Goal: Task Accomplishment & Management: Use online tool/utility

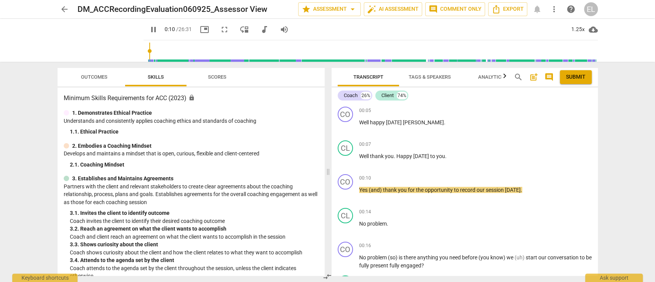
type input "11"
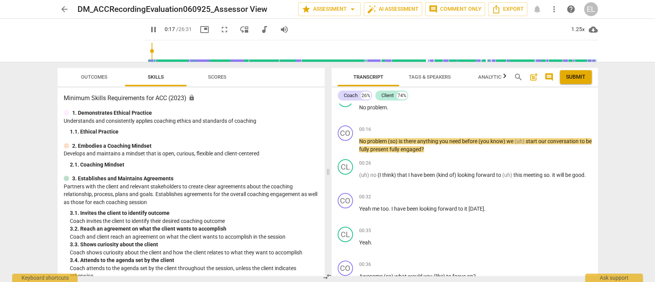
scroll to position [123, 0]
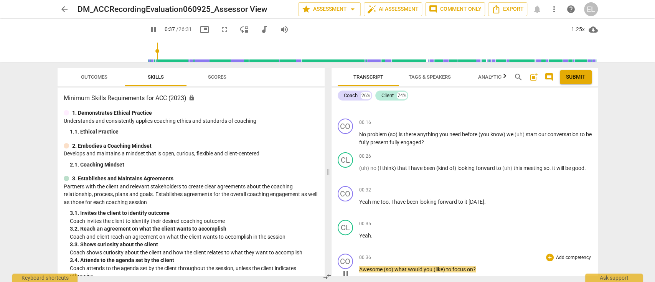
click at [557, 255] on p "Add competency" at bounding box center [573, 257] width 36 height 7
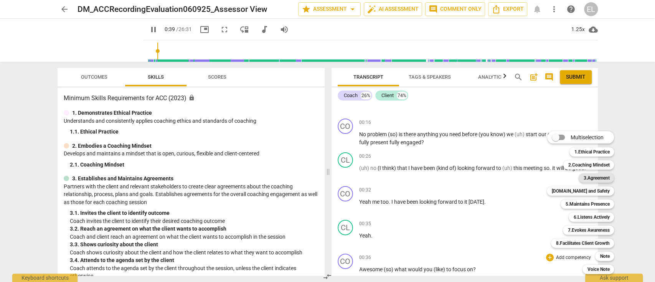
scroll to position [318, 0]
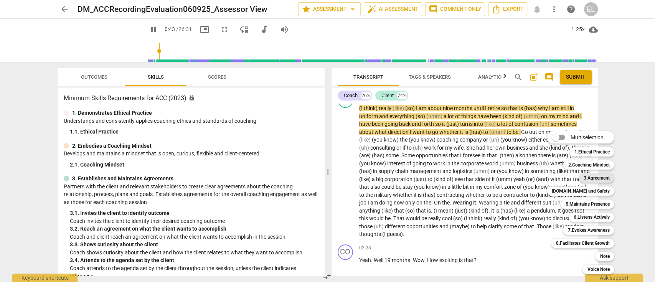
click at [593, 181] on b "3.Agreement" at bounding box center [596, 177] width 26 height 9
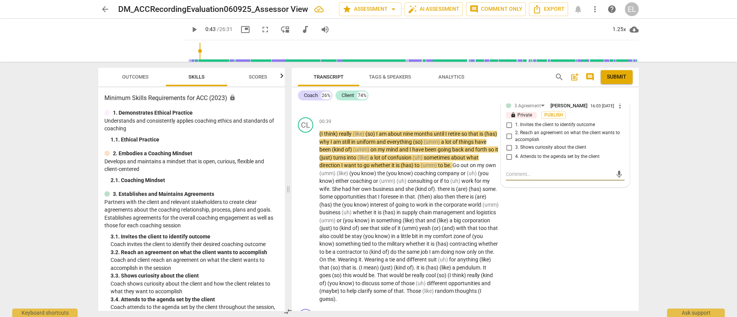
scroll to position [287, 0]
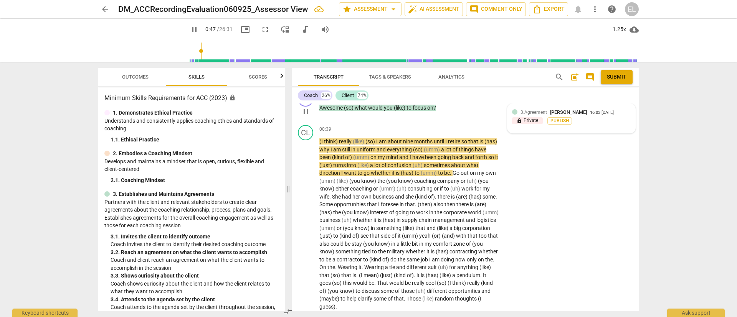
click at [590, 111] on div "16:03 [DATE]" at bounding box center [602, 113] width 24 height 5
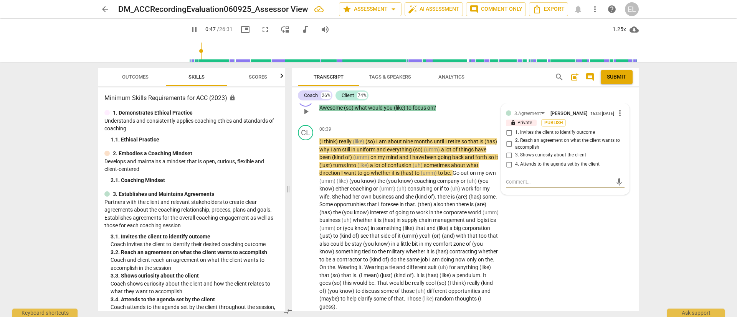
type input "48"
click at [509, 133] on input "1. Invites the client to identify outcome" at bounding box center [509, 132] width 12 height 9
checkbox input "true"
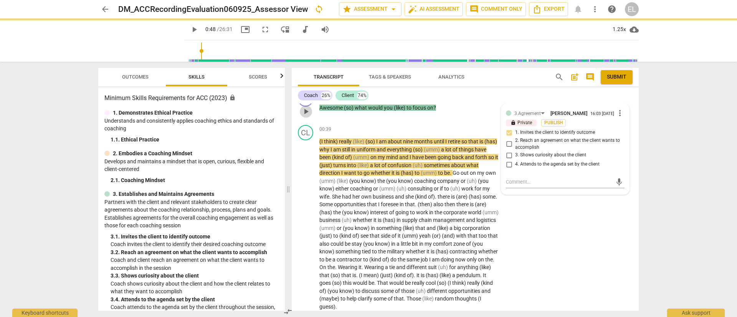
click at [304, 117] on button "play_arrow" at bounding box center [306, 112] width 12 height 12
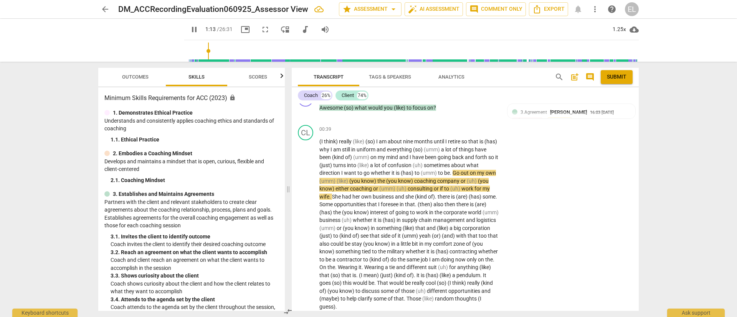
click at [635, 28] on span "cloud_download" at bounding box center [633, 29] width 9 height 9
click at [620, 28] on div at bounding box center [368, 158] width 737 height 317
click at [620, 28] on div "1.25x" at bounding box center [619, 29] width 15 height 12
click at [621, 69] on li "1.5x" at bounding box center [625, 74] width 26 height 15
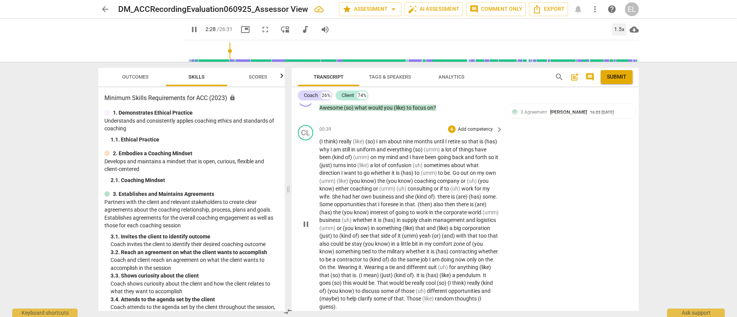
scroll to position [514, 0]
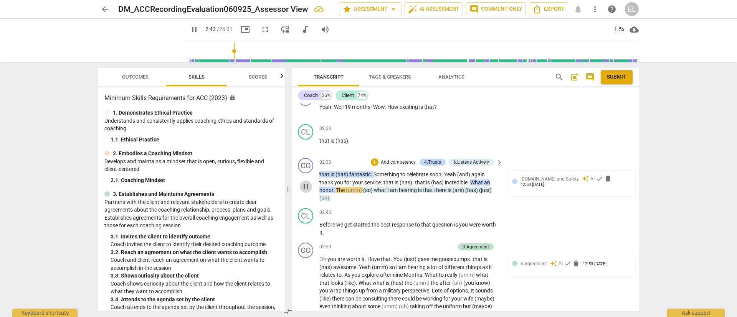
click at [305, 187] on span "pause" at bounding box center [305, 186] width 9 height 9
type input "163"
click at [404, 161] on p "Add competency" at bounding box center [398, 162] width 36 height 7
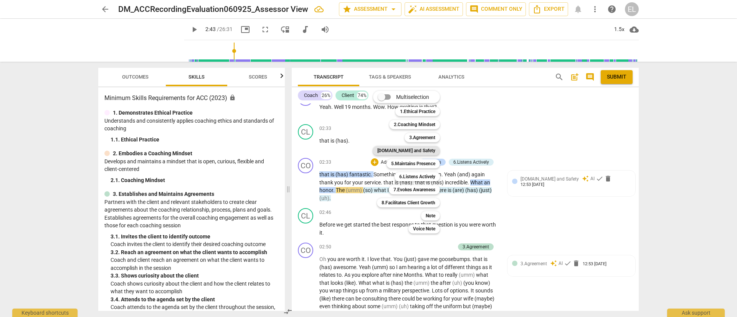
click at [412, 152] on b "[DOMAIN_NAME] and Safety" at bounding box center [406, 150] width 58 height 9
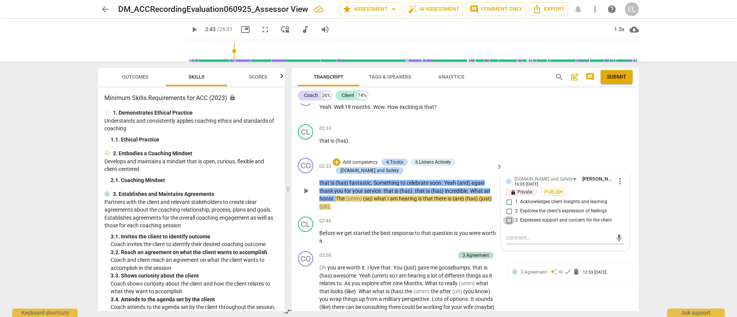
click at [509, 221] on input "3. Expresses support and concern for the client" at bounding box center [509, 220] width 12 height 9
checkbox input "true"
click at [190, 28] on span "play_arrow" at bounding box center [194, 29] width 9 height 9
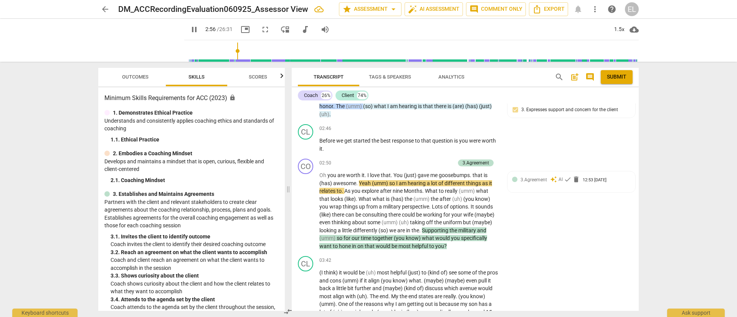
scroll to position [606, 0]
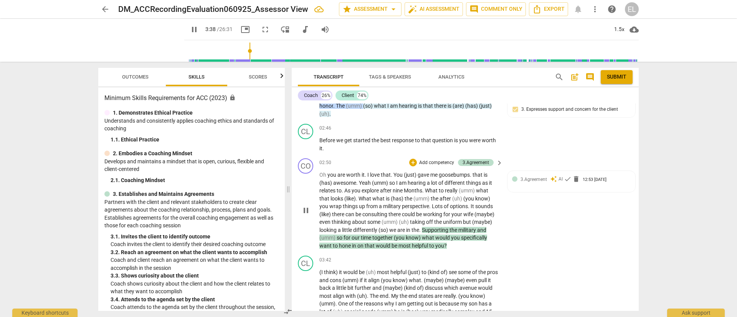
click at [436, 161] on p "Add competency" at bounding box center [436, 163] width 36 height 7
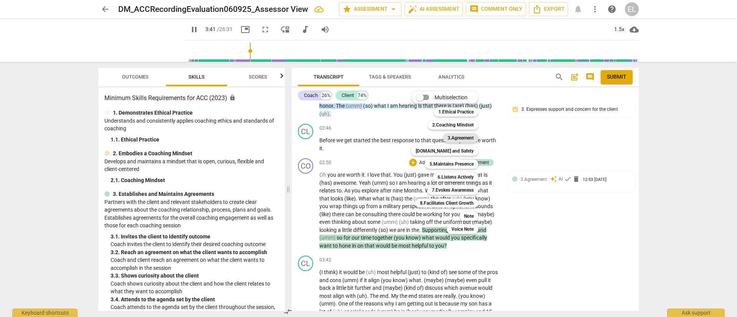
click at [456, 139] on b "3.Agreement" at bounding box center [461, 138] width 26 height 9
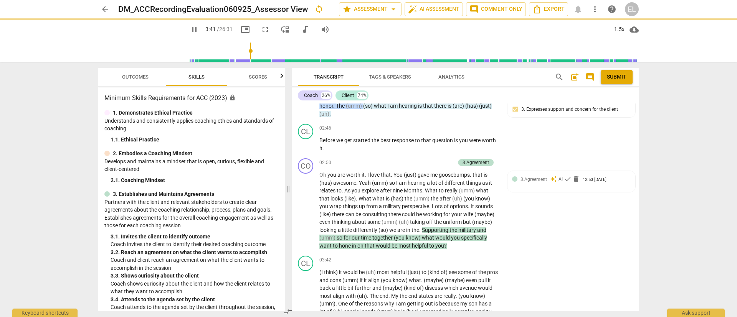
type input "222"
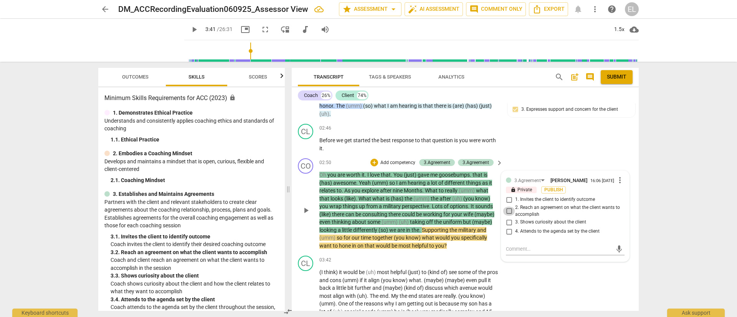
click at [507, 209] on input "2. Reach an agreement on what the client wants to accomplish" at bounding box center [509, 211] width 12 height 9
checkbox input "true"
click at [190, 28] on span "play_arrow" at bounding box center [194, 29] width 9 height 9
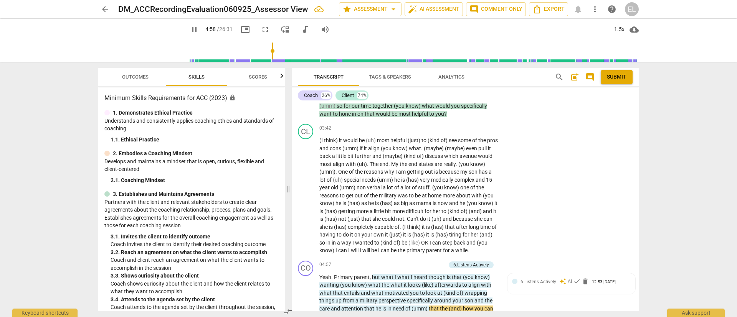
scroll to position [948, 0]
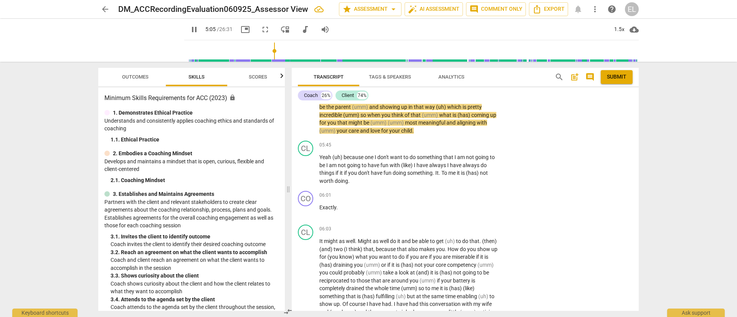
click at [644, 152] on div "Transcript Tags & Speakers Analytics search post_add comment Submit Coach 26% C…" at bounding box center [467, 190] width 356 height 256
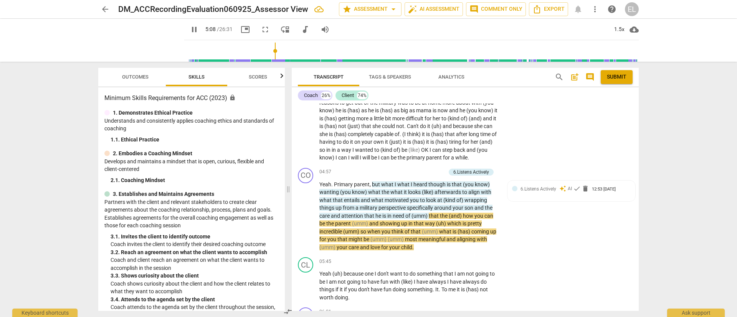
scroll to position [832, 0]
click at [309, 107] on span "pause" at bounding box center [305, 102] width 9 height 9
type input "329"
click at [428, 175] on p "Add competency" at bounding box center [427, 171] width 36 height 7
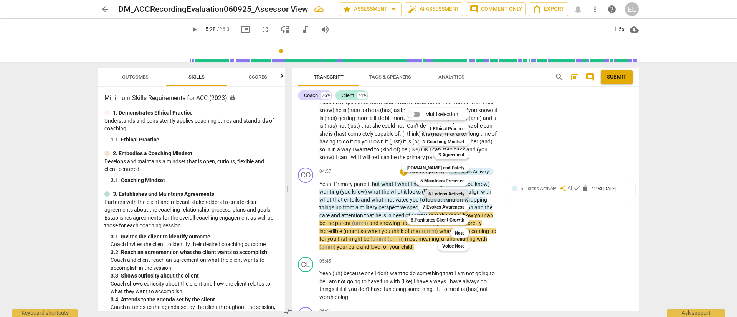
click at [437, 192] on b "6.Listens Actively" at bounding box center [446, 194] width 36 height 9
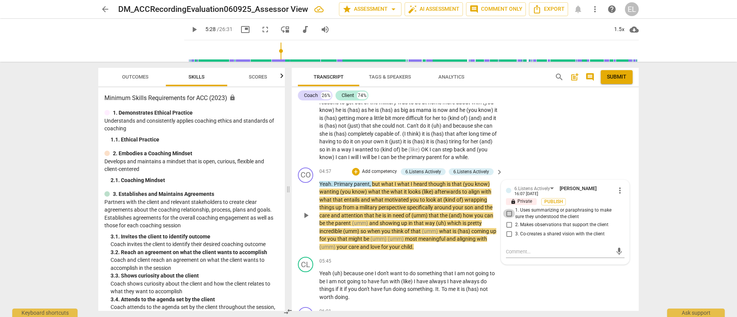
click at [505, 218] on input "1. Uses summarizing or paraphrasing to make sure they understood the client" at bounding box center [509, 213] width 12 height 9
checkbox input "true"
click at [510, 256] on textarea at bounding box center [559, 251] width 106 height 7
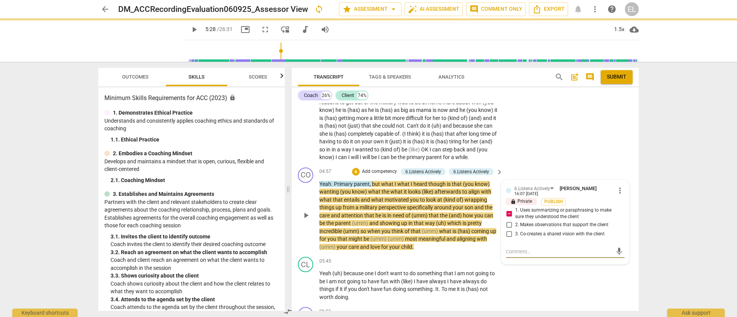
type textarea "t"
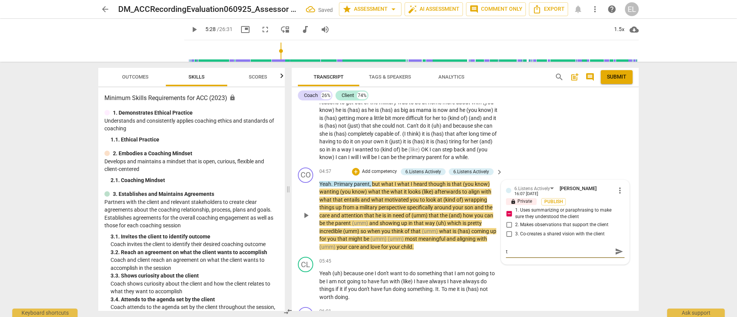
type textarea "th"
type textarea "the"
type textarea "ther"
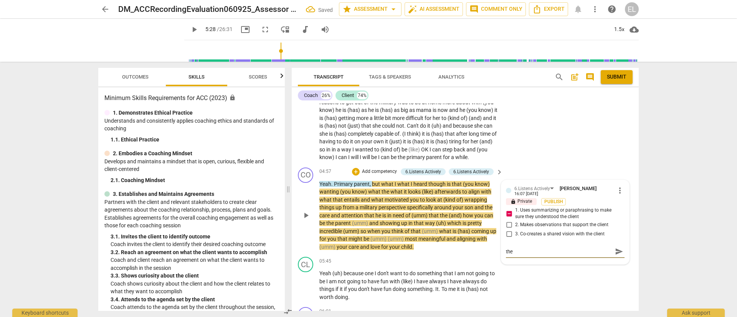
type textarea "ther"
type textarea "there"
type textarea "there'"
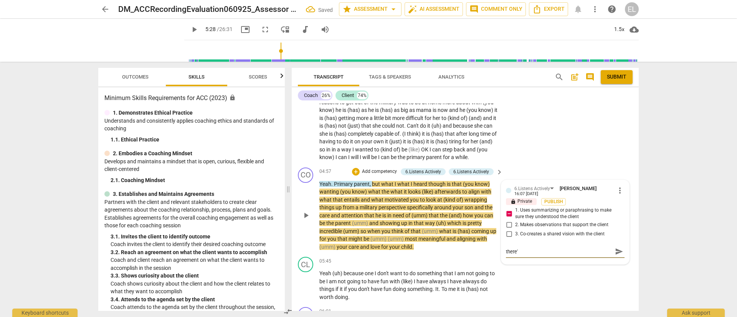
type textarea "there's"
type textarea "there's r"
type textarea "there's re"
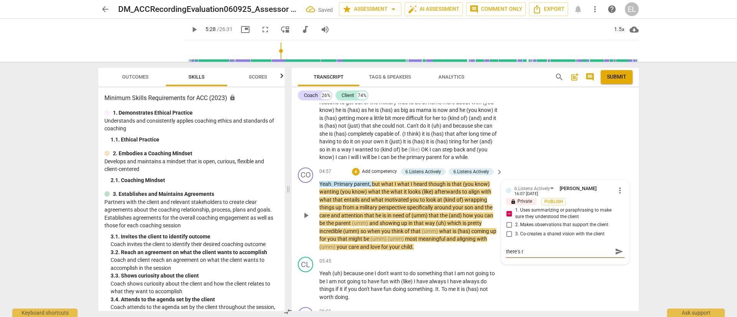
type textarea "there's re"
type textarea "there's ref"
type textarea "there's refl"
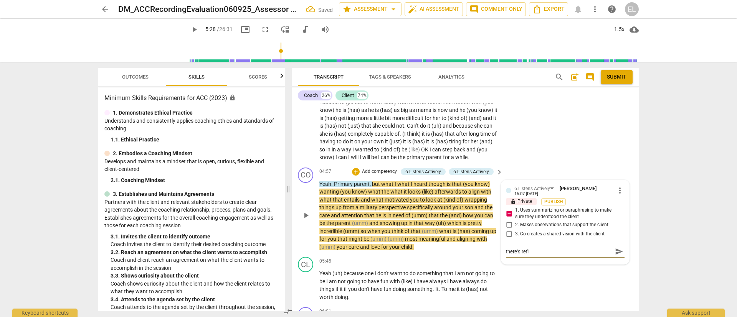
type textarea "there's refle"
type textarea "there's reflec"
type textarea "there's reflect"
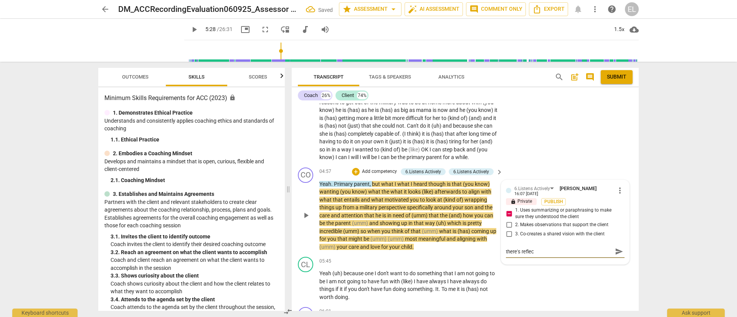
type textarea "there's reflect"
type textarea "there's reflecti"
type textarea "there's reflectin"
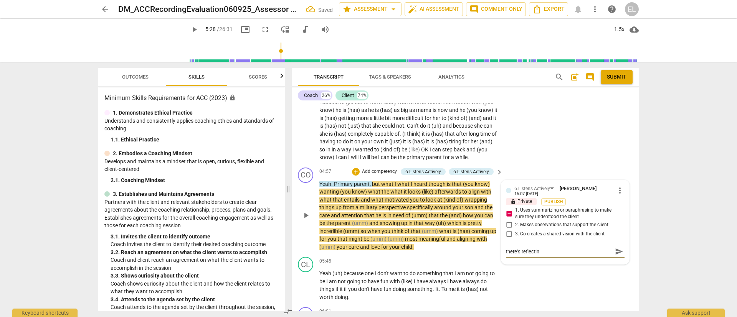
type textarea "there's reflecting"
type textarea "there's reflecting a"
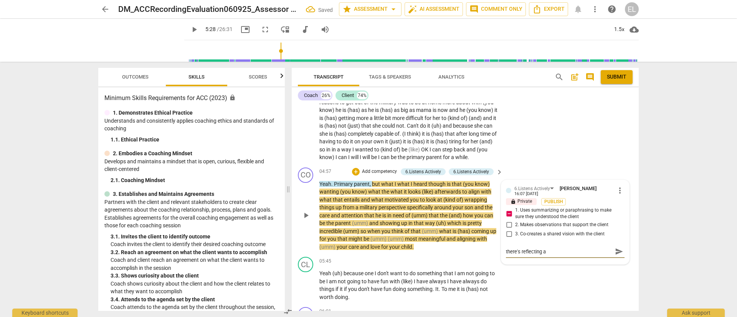
type textarea "there's reflecting an"
type textarea "there's reflecting and"
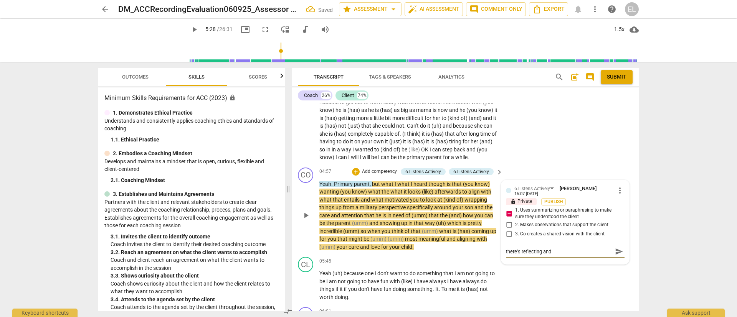
type textarea "there's reflecting and h"
type textarea "there's reflecting and he"
type textarea "there's reflecting and h"
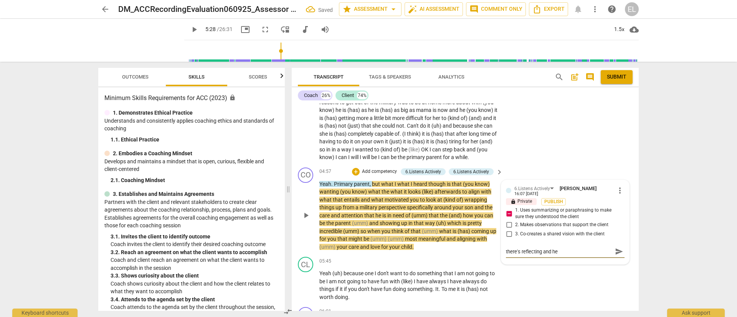
type textarea "there's reflecting and h"
type textarea "there's reflecting and"
type textarea "there's reflecting and t"
type textarea "there's reflecting and th"
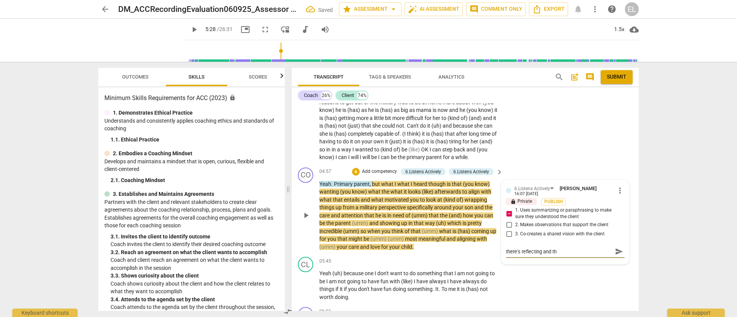
type textarea "there's reflecting and the"
type textarea "there's reflecting and then"
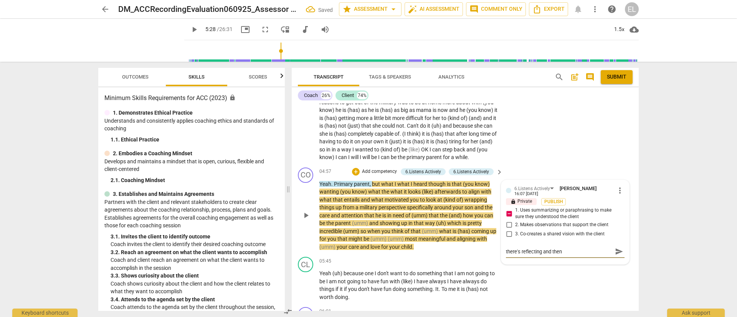
type textarea "there's reflecting and then"
type textarea "there's reflecting and then t"
type textarea "there's reflecting and then th"
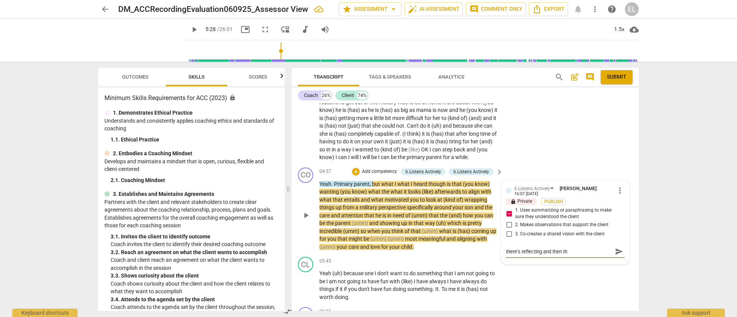
type textarea "there's reflecting and then the"
type textarea "there's reflecting and then ther"
type textarea "there's reflecting and then there"
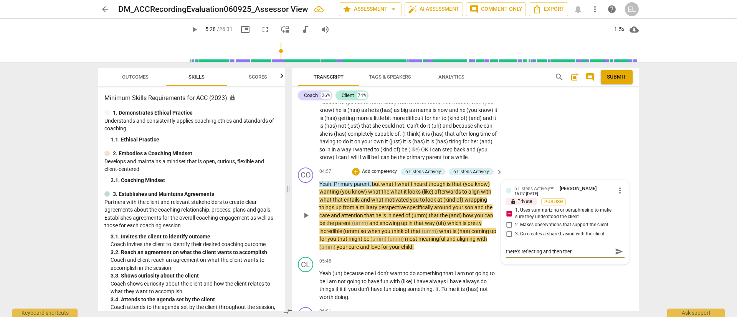
type textarea "there's reflecting and then there"
type textarea "there's reflecting and then there'"
type textarea "there's reflecting and then there's"
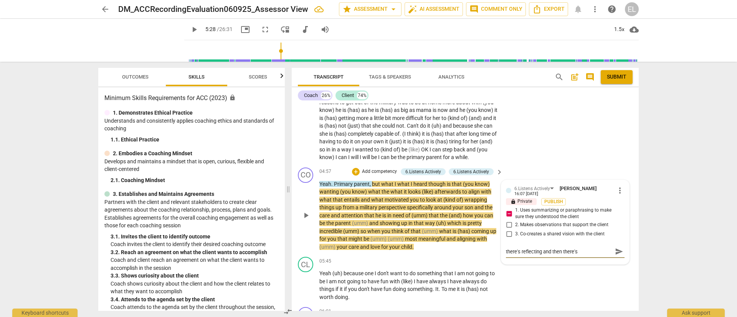
type textarea "there's reflecting and then there's p"
type textarea "there's reflecting and then there's pa"
type textarea "there's reflecting and then there's par"
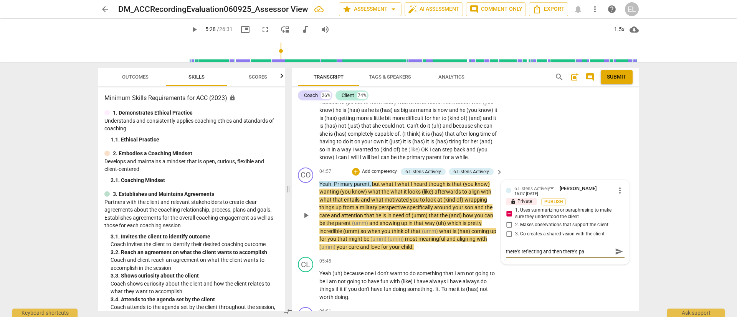
type textarea "there's reflecting and then there's par"
type textarea "there's reflecting and then there's [PERSON_NAME]"
type textarea "there's reflecting and then there's parrot"
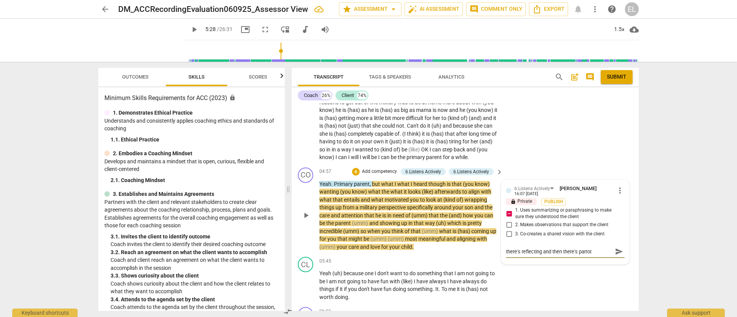
type textarea "there's reflecting and then there's parroti"
type textarea "there's reflecting and then there's parrotin"
type textarea "there's reflecting and then there's parroting"
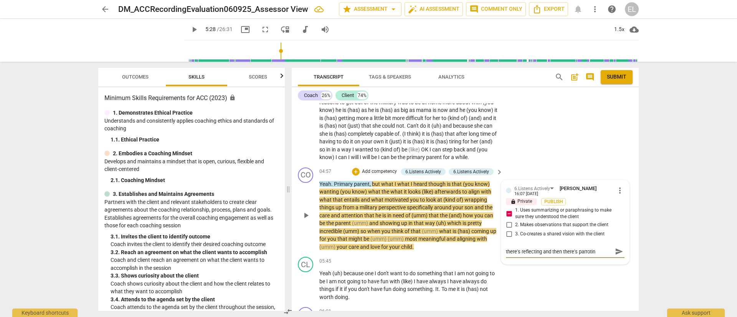
type textarea "there's reflecting and then there's parroting"
type textarea "there's reflecting and then there's parroting."
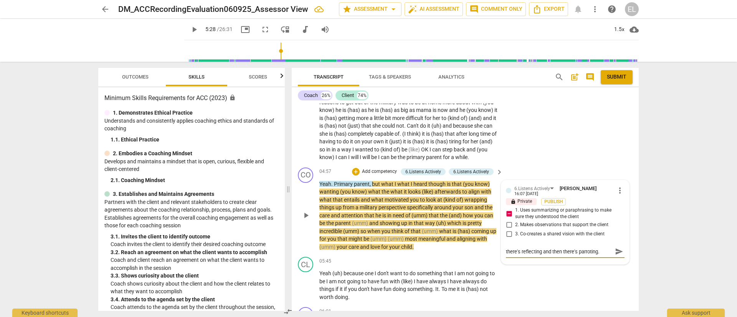
type textarea "there's reflecting and then there's parroting."
type textarea "there's reflecting and then there's parroting. t"
type textarea "there's reflecting and then there's parroting. [GEOGRAPHIC_DATA]"
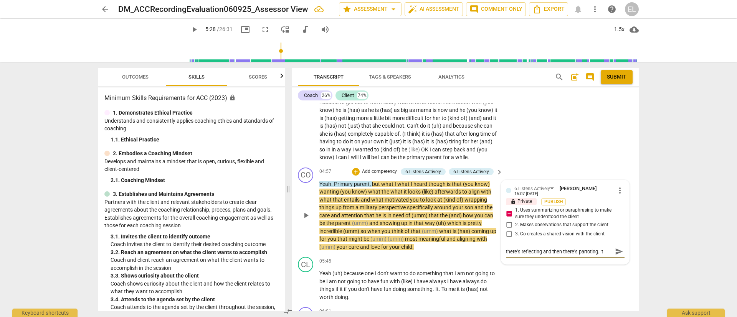
type textarea "there's reflecting and then there's parroting. [GEOGRAPHIC_DATA]"
type textarea "there's reflecting and then there's parroting. twic"
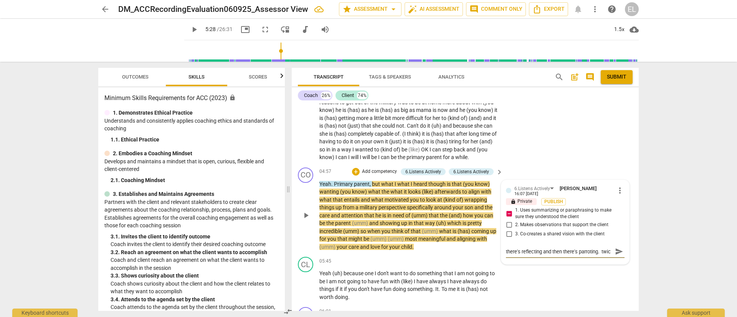
scroll to position [7, 0]
type textarea "there's reflecting and then there's parroting. twice"
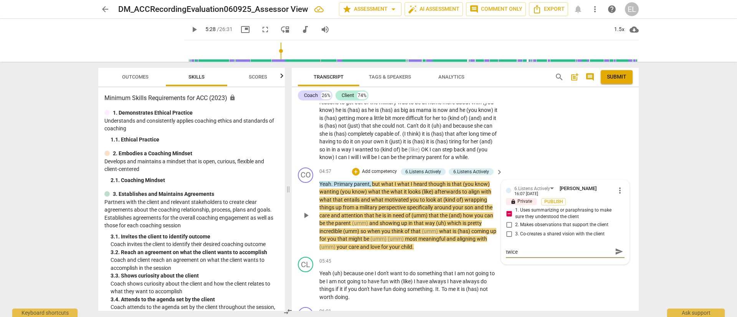
type textarea "there's reflecting and then there's parroting. twice i"
type textarea "there's reflecting and then there's parroting. twice in"
type textarea "there's reflecting and then there's parroting. twice in a"
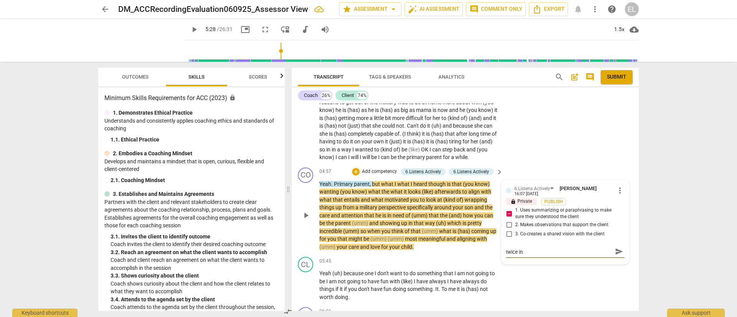
type textarea "there's reflecting and then there's parroting. twice in a"
type textarea "there's reflecting and then there's parroting. twice in a r"
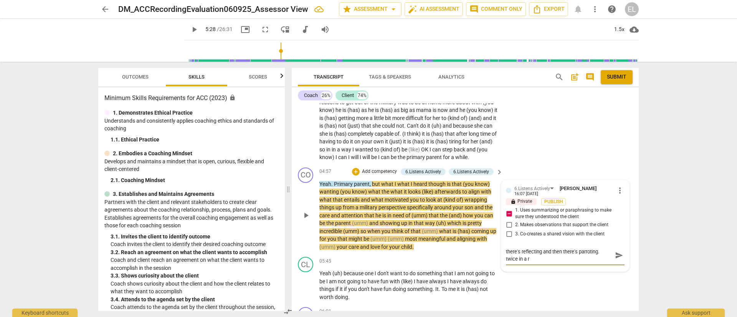
scroll to position [0, 0]
type textarea "there's reflecting and then there's parroting. twice in a ro"
type textarea "there's reflecting and then there's parroting. twice in a row"
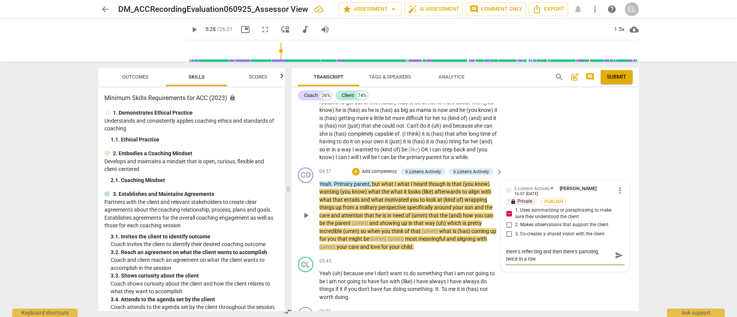
type textarea "there's reflecting and then there's parroting. twice in a row"
type textarea "there's reflecting and then there's parroting. twice in a row w"
type textarea "there's reflecting and then there's parroting. twice in a row wa"
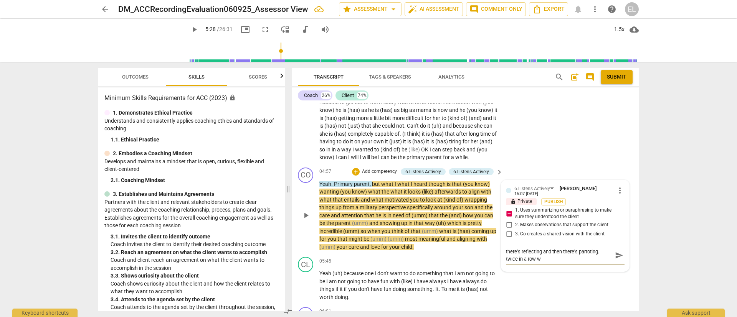
type textarea "there's reflecting and then there's parroting. twice in a row wa"
type textarea "there's reflecting and then there's parroting. twice in a row was"
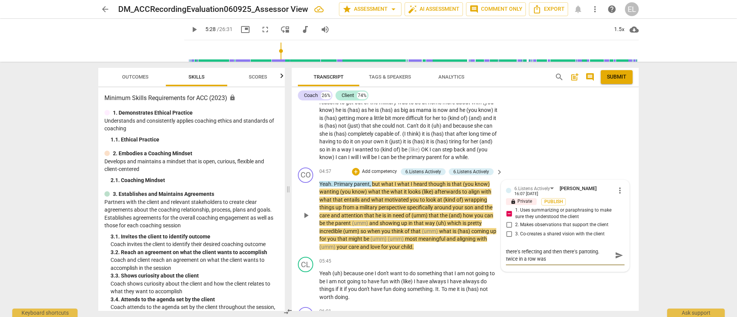
type textarea "there's reflecting and then there's parroting. twice in a row was a"
type textarea "there's reflecting and then there's parroting. twice in a row was a v"
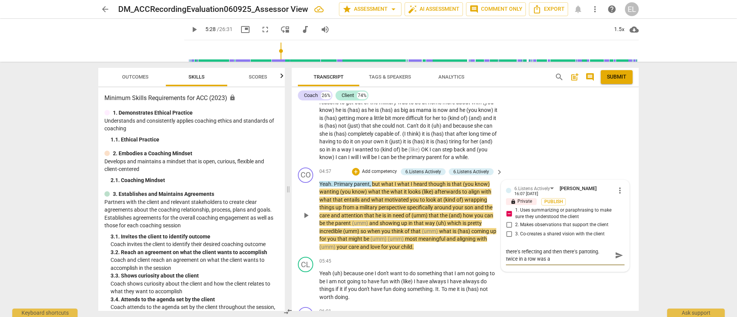
type textarea "there's reflecting and then there's parroting. twice in a row was a v"
type textarea "there's reflecting and then there's parroting. twice in a row was a ve"
type textarea "there's reflecting and then there's parroting. twice in a row was a ver"
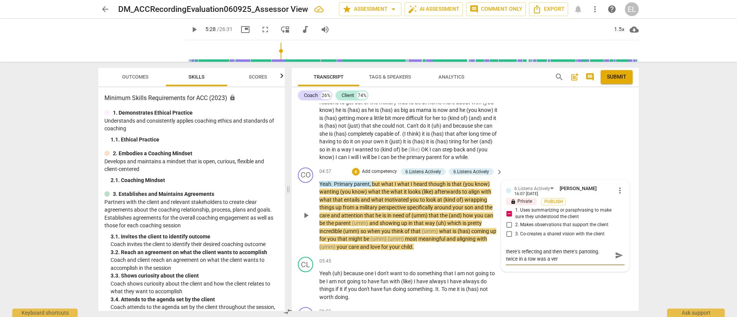
type textarea "there's reflecting and then there's parroting. twice in a row was a very"
type textarea "there's reflecting and then there's parroting. twice in a row was a very l"
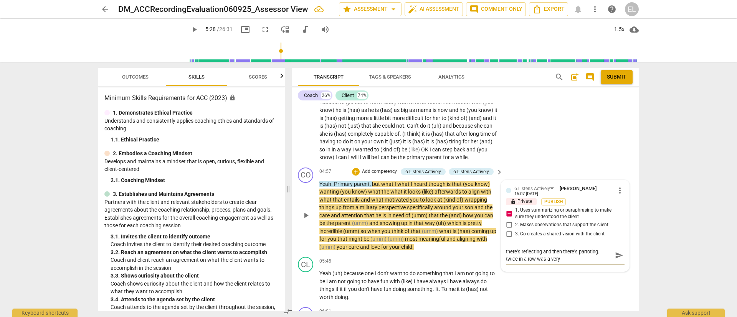
type textarea "there's reflecting and then there's parroting. twice in a row was a very l"
type textarea "there's reflecting and then there's parroting. twice in a row was a very le"
type textarea "there's reflecting and then there's parroting. twice in a row was a very len"
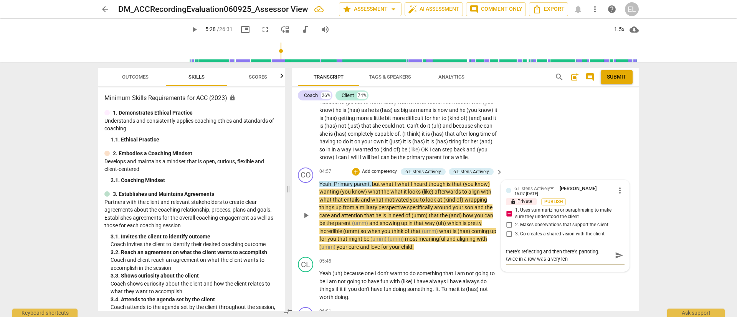
type textarea "there's reflecting and then there's parroting. twice in a row was a very lent"
type textarea "there's reflecting and then there's parroting. twice in a row was a very lenth"
type textarea "there's reflecting and then there's parroting. twice in a row was a very lenthg"
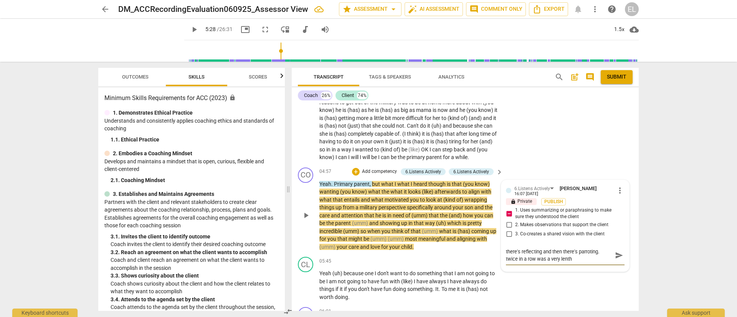
type textarea "there's reflecting and then there's parroting. twice in a row was a very lenthg"
type textarea "there's reflecting and then there's parroting. twice in a row was a very lenth"
type textarea "there's reflecting and then there's parroting. twice in a row was a very lent"
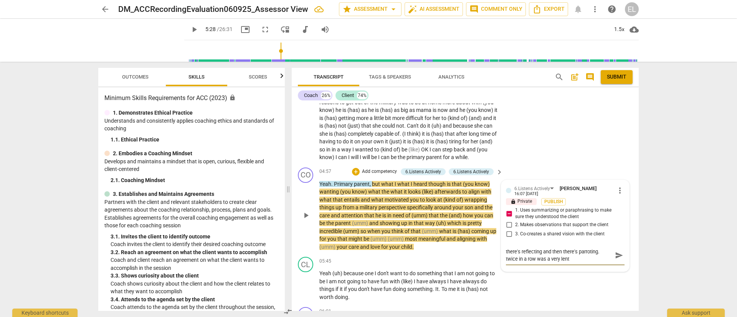
type textarea "there's reflecting and then there's parroting. twice in a row was a very len"
type textarea "there's reflecting and then there's parroting. twice in a row was a very leng"
type textarea "there's reflecting and then there's parroting. twice in a row was a very lengh"
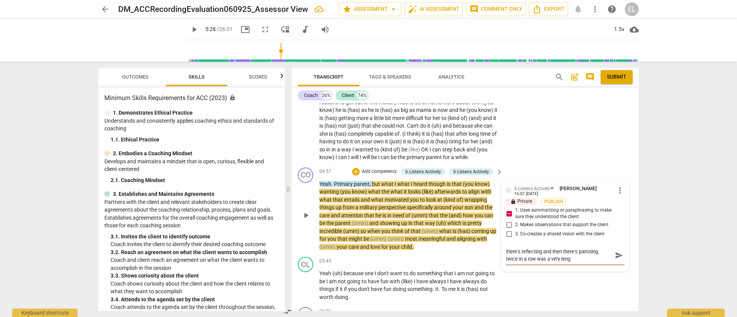
type textarea "there's reflecting and then there's parroting. twice in a row was a very lengh"
type textarea "there's reflecting and then there's parroting. twice in a row was a very lenght"
type textarea "there's reflecting and then there's parroting. twice in a row was a very lenghty"
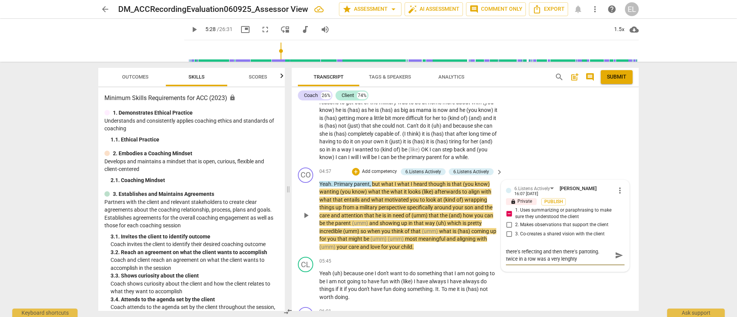
type textarea "there's reflecting and then there's parroting. twice in a row was a very lenghty"
type textarea "there's reflecting and then there's parroting. twice in a row was a very lenght…"
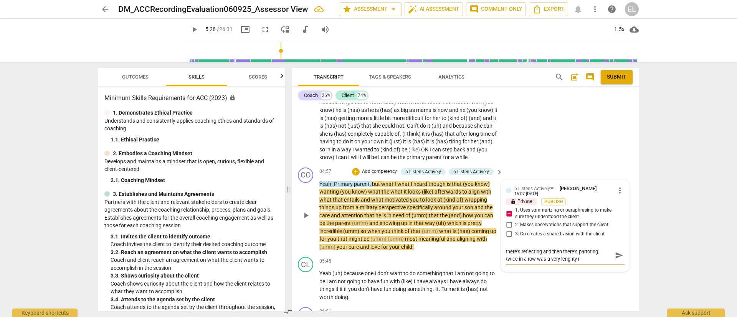
type textarea "there's reflecting and then there's parroting. twice in a row was a very lenght…"
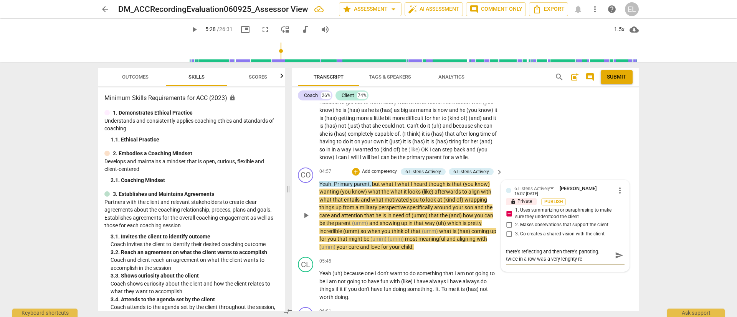
type textarea "there's reflecting and then there's parroting. twice in a row was a very lenght…"
type textarea "there's reflecting and then there's parroting. twice in a row was a very lenghty"
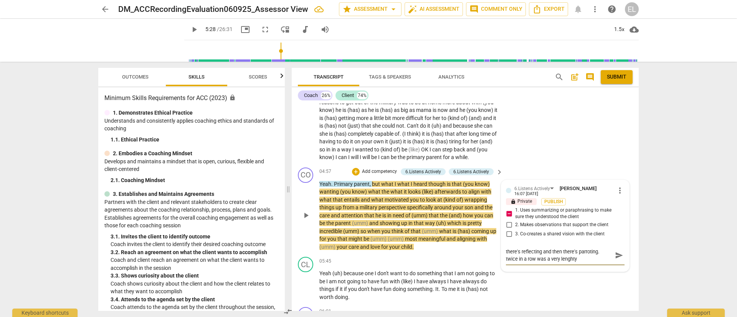
type textarea "there's reflecting and then there's parroting. twice in a row was a very lenghty"
type textarea "there's reflecting and then there's parroting. twice in a row was a very lenght"
type textarea "there's reflecting and then there's parroting. twice in a row was a very lengh"
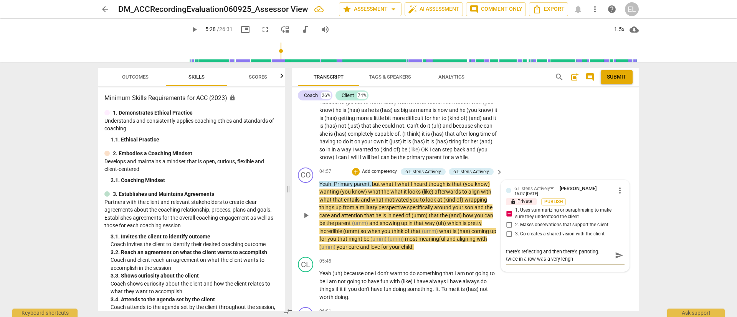
type textarea "there's reflecting and then there's parroting. twice in a row was a very leng"
click at [509, 218] on input "1. Uses summarizing or paraphrasing to make sure they understood the client" at bounding box center [509, 213] width 12 height 9
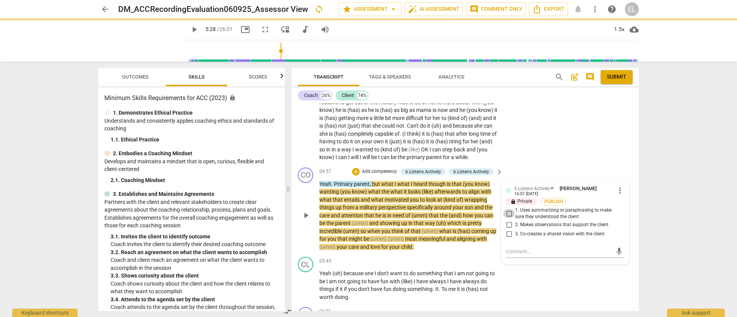
click at [511, 218] on input "1. Uses summarizing or paraphrasing to make sure they understood the client" at bounding box center [509, 213] width 12 height 9
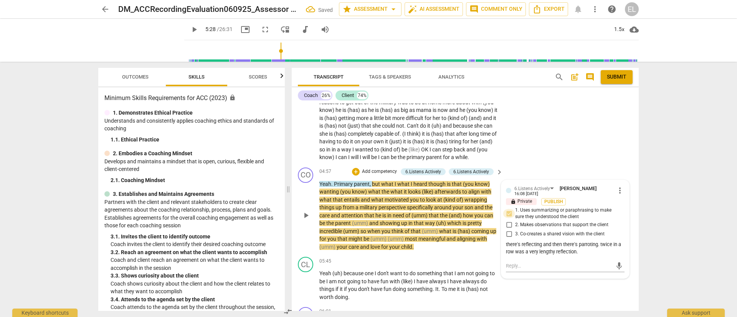
click at [511, 218] on input "1. Uses summarizing or paraphrasing to make sure they understood the client" at bounding box center [509, 213] width 12 height 9
click at [540, 270] on textarea at bounding box center [559, 266] width 106 height 7
click at [190, 26] on span "play_arrow" at bounding box center [194, 29] width 9 height 9
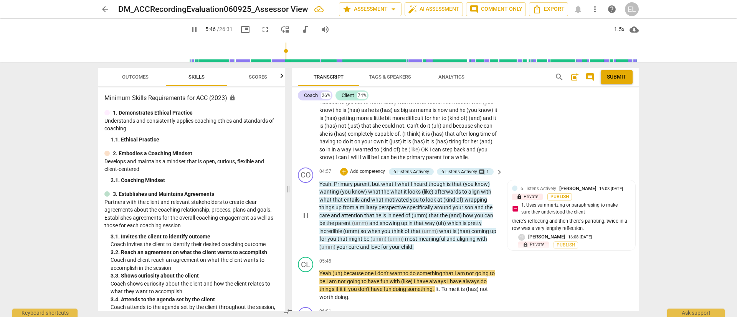
click at [368, 175] on p "Add competency" at bounding box center [367, 171] width 36 height 7
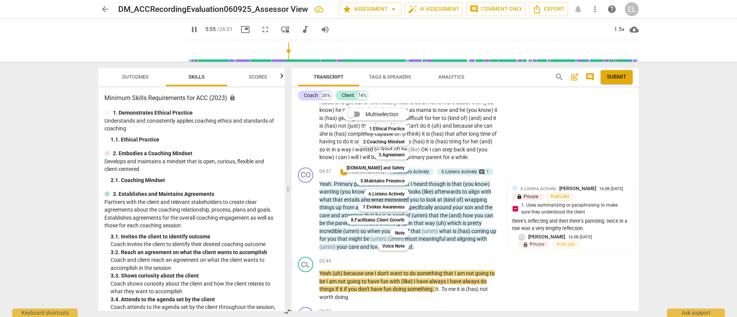
drag, startPoint x: 283, startPoint y: 142, endPoint x: 289, endPoint y: 188, distance: 46.8
click at [289, 188] on div at bounding box center [368, 158] width 737 height 317
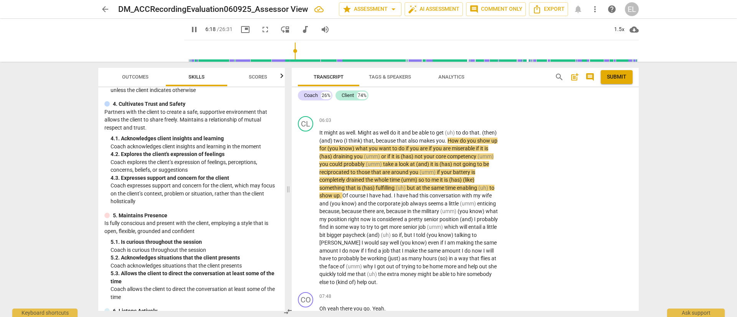
scroll to position [221, 0]
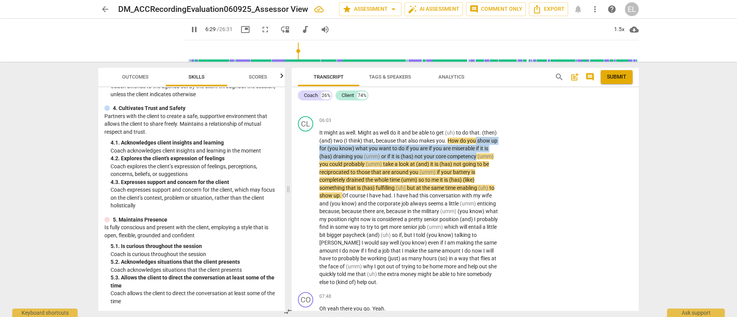
drag, startPoint x: 639, startPoint y: 162, endPoint x: 638, endPoint y: 151, distance: 10.8
click at [638, 151] on div "Transcript Tags & Speakers Analytics search post_add comment Submit Coach 26% C…" at bounding box center [467, 190] width 356 height 256
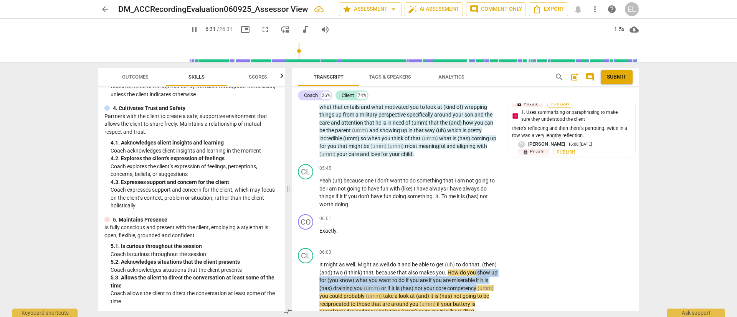
scroll to position [909, 0]
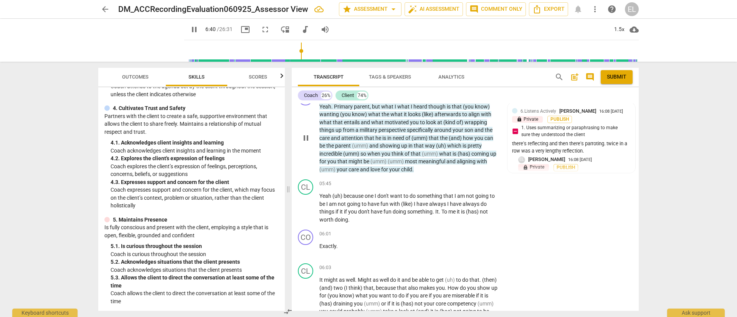
click at [635, 150] on div "CO play_arrow pause 04:57 + Add competency 6.Listens Actively 6.Listens Activel…" at bounding box center [465, 132] width 347 height 90
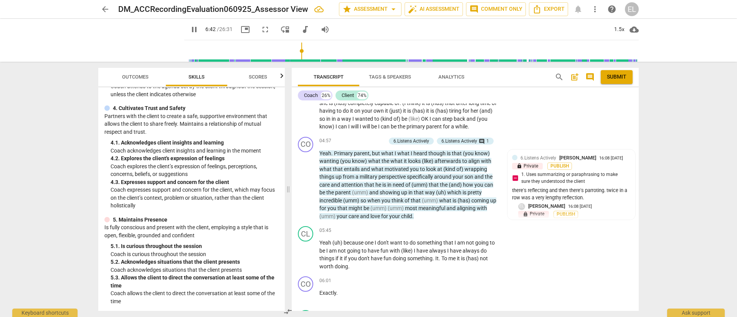
scroll to position [847, 0]
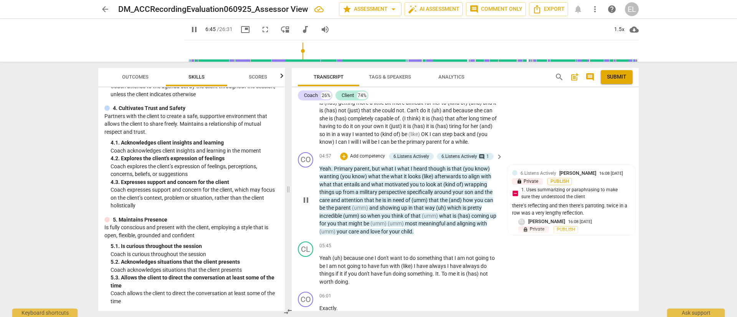
click at [372, 160] on p "Add competency" at bounding box center [367, 156] width 36 height 7
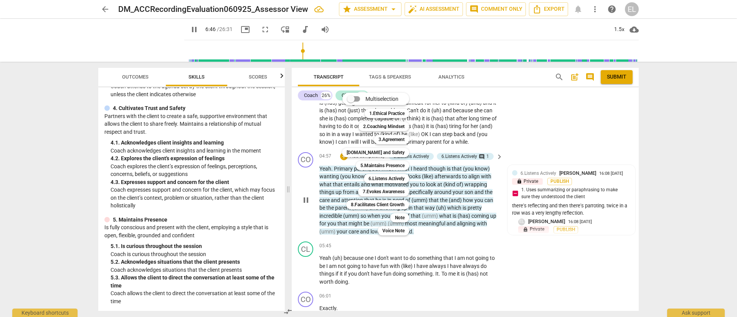
click at [372, 164] on b "5.Maintains Presence" at bounding box center [382, 165] width 44 height 9
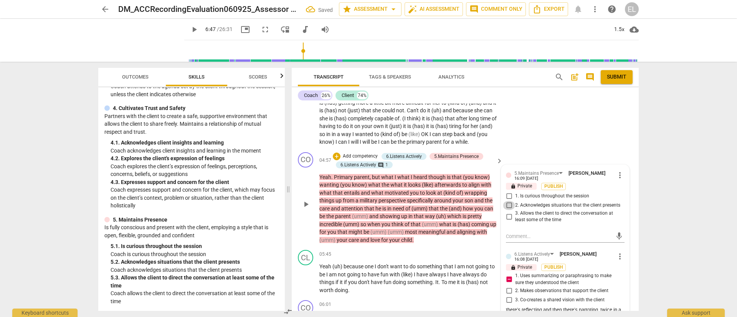
click at [507, 210] on input "2. Acknowledges situations that the client presents" at bounding box center [509, 205] width 12 height 9
click at [190, 25] on span "play_arrow" at bounding box center [194, 29] width 9 height 9
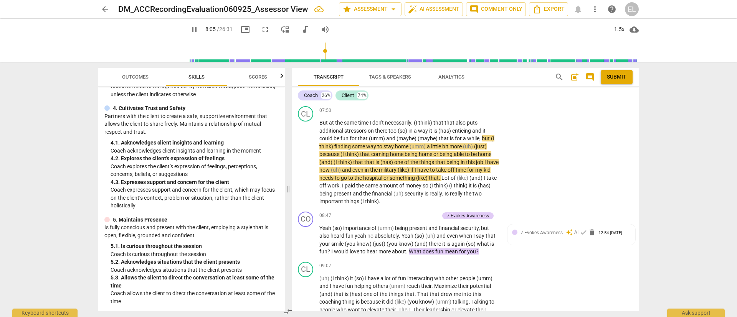
scroll to position [1300, 0]
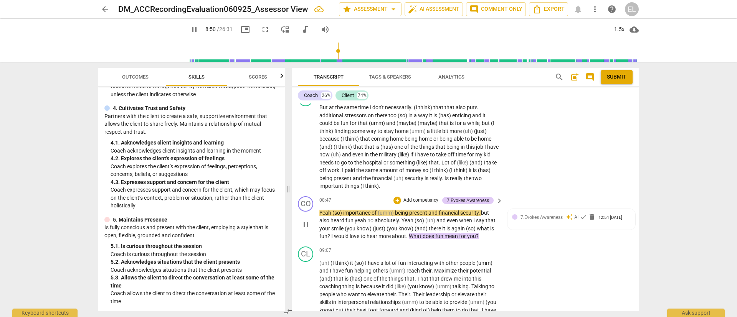
click at [421, 204] on p "Add competency" at bounding box center [421, 200] width 36 height 7
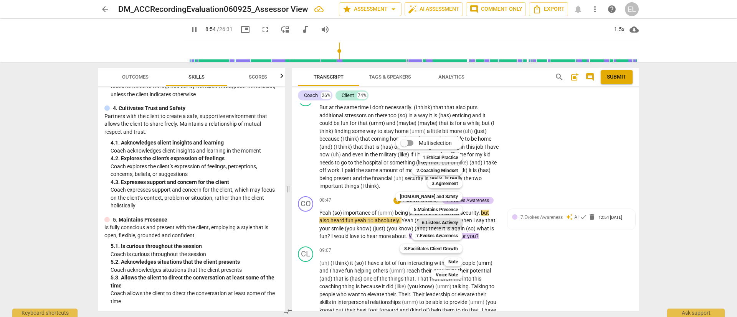
click at [436, 221] on b "6.Listens Actively" at bounding box center [440, 222] width 36 height 9
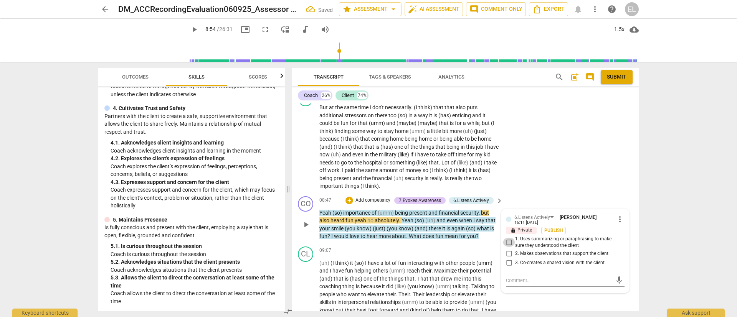
click at [508, 247] on input "1. Uses summarizing or paraphrasing to make sure they understood the client" at bounding box center [509, 242] width 12 height 9
click at [514, 282] on textarea at bounding box center [559, 280] width 106 height 7
click at [508, 258] on input "2. Makes observations that support the client" at bounding box center [509, 253] width 12 height 9
click at [572, 282] on textarea at bounding box center [559, 294] width 106 height 7
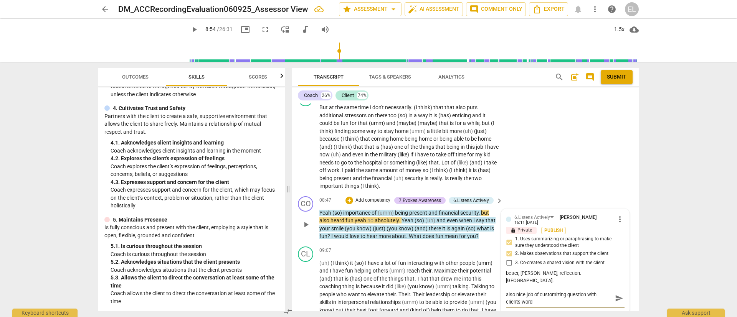
scroll to position [0, 0]
click at [190, 28] on span "play_arrow" at bounding box center [194, 29] width 9 height 9
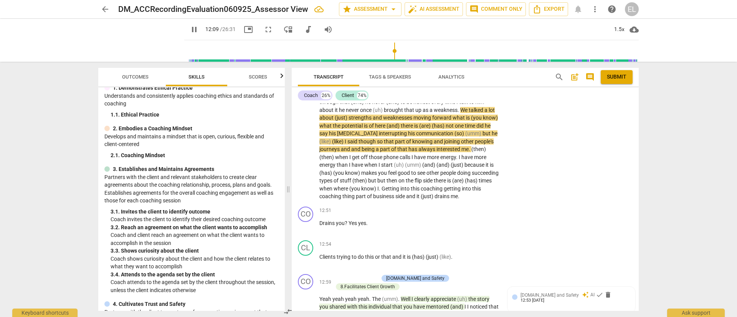
scroll to position [1713, 0]
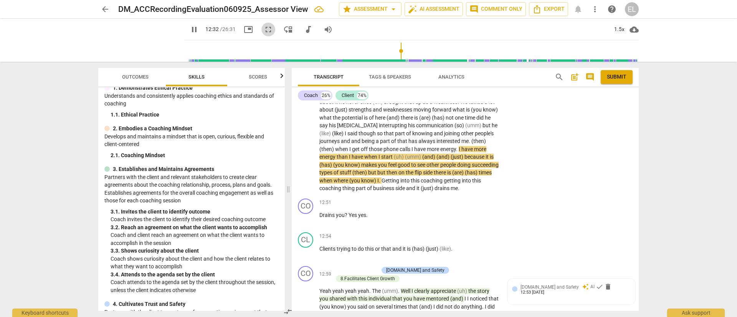
click at [264, 28] on span "fullscreen" at bounding box center [268, 29] width 9 height 9
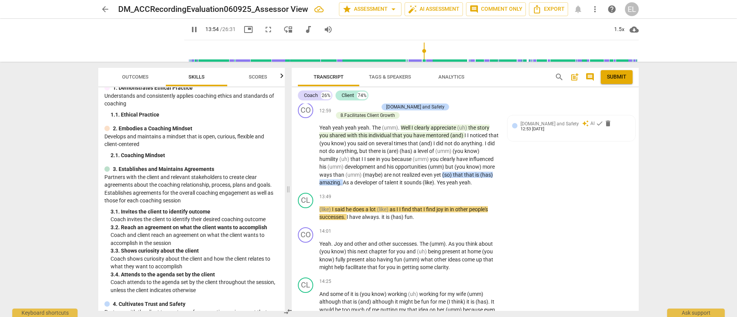
scroll to position [1893, 0]
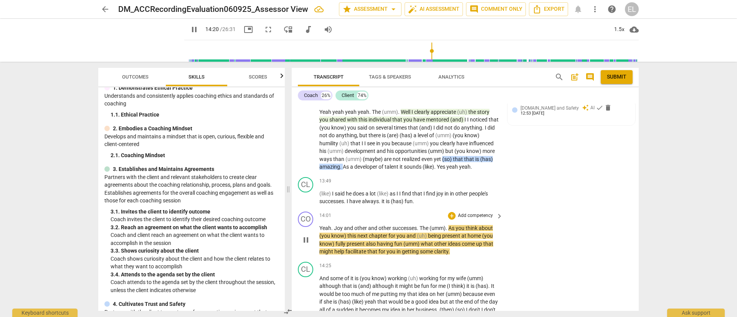
click at [480, 220] on p "Add competency" at bounding box center [475, 216] width 36 height 7
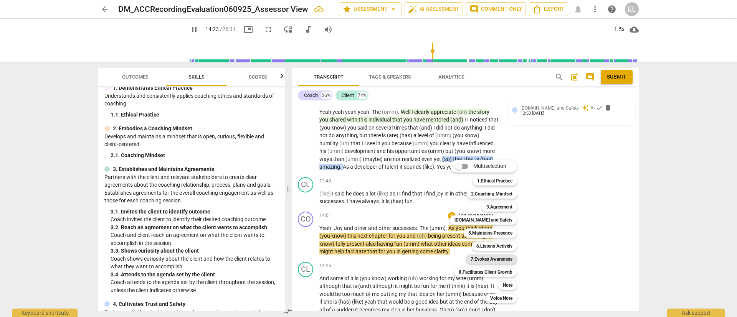
click at [494, 259] on b "7.Evokes Awareness" at bounding box center [492, 259] width 42 height 9
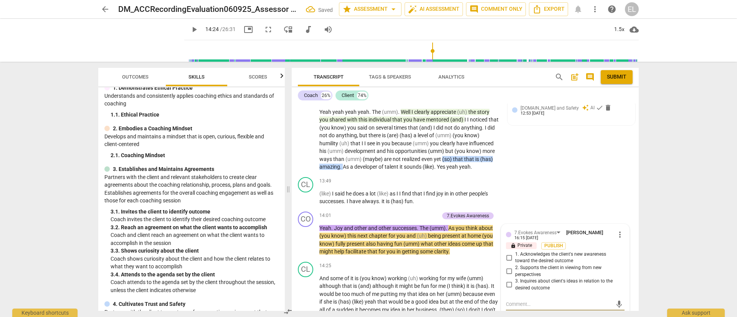
scroll to position [2006, 0]
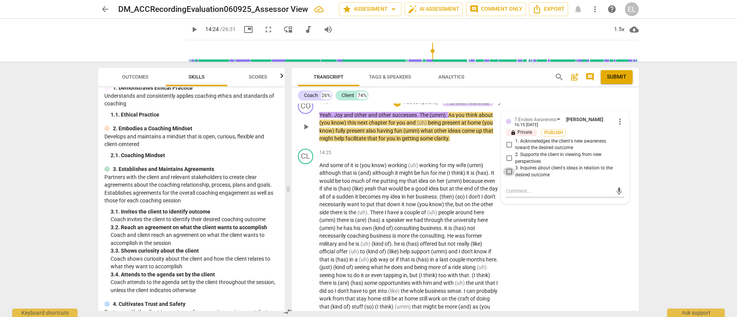
click at [506, 177] on input "3. Inquires about client's ideas in relation to the desired outcome" at bounding box center [509, 171] width 12 height 9
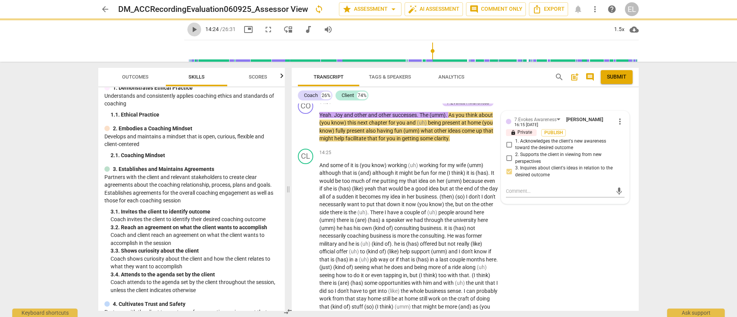
click at [190, 29] on span "play_arrow" at bounding box center [194, 29] width 9 height 9
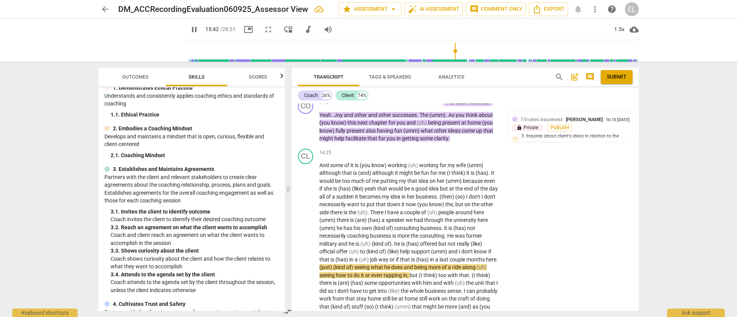
click at [190, 25] on span "pause" at bounding box center [194, 29] width 9 height 9
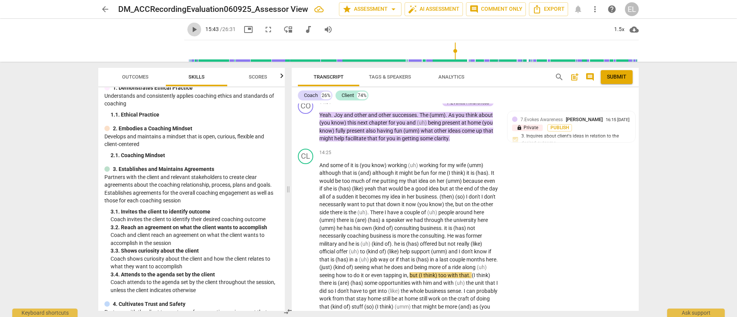
click at [190, 25] on span "play_arrow" at bounding box center [194, 29] width 9 height 9
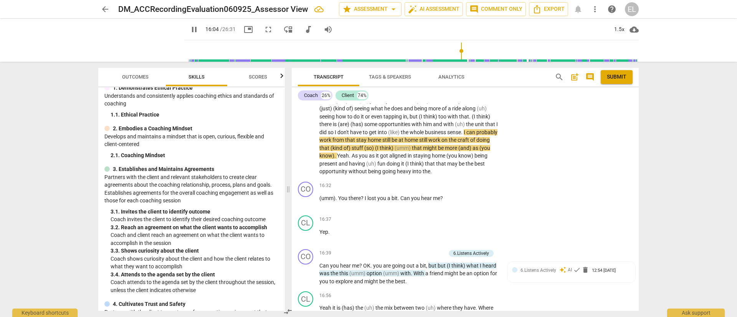
scroll to position [2165, 0]
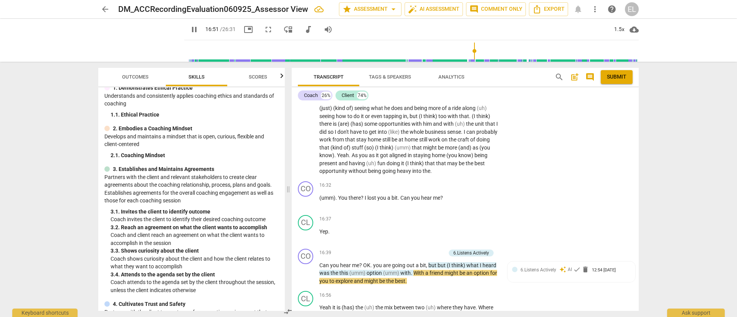
drag, startPoint x: 639, startPoint y: 212, endPoint x: 639, endPoint y: 217, distance: 5.4
click at [639, 217] on div "Transcript Tags & Speakers Analytics search post_add comment Submit Coach 26% C…" at bounding box center [467, 190] width 356 height 256
drag, startPoint x: 636, startPoint y: 217, endPoint x: 637, endPoint y: 227, distance: 9.7
click at [637, 227] on div "CO play_arrow pause 00:05 + Add competency keyboard_arrow_right Well happy [DAT…" at bounding box center [465, 208] width 347 height 208
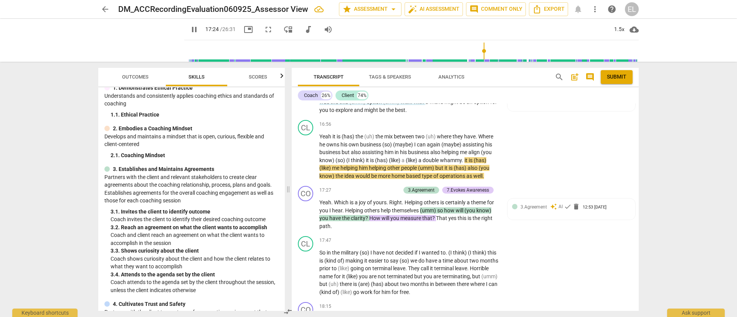
scroll to position [2367, 0]
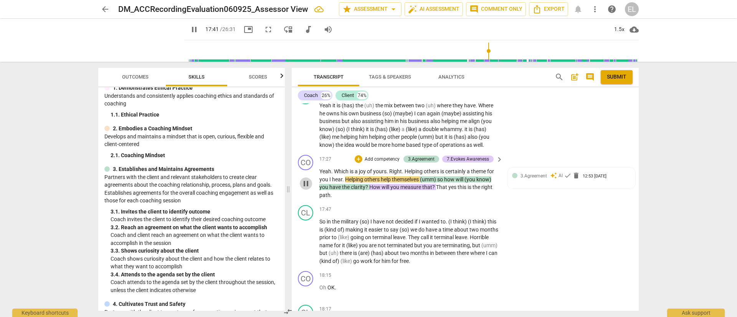
click at [306, 188] on span "pause" at bounding box center [305, 183] width 9 height 9
click at [377, 163] on p "Add competency" at bounding box center [382, 159] width 36 height 7
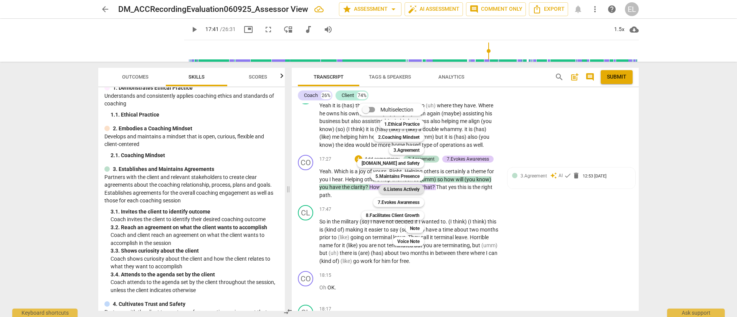
click at [395, 187] on b "6.Listens Actively" at bounding box center [401, 189] width 36 height 9
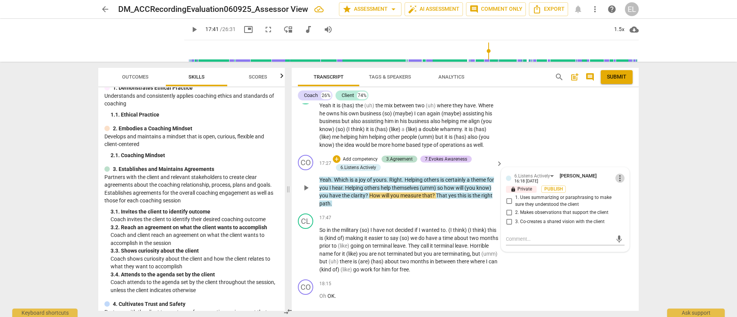
click at [616, 183] on span "more_vert" at bounding box center [619, 178] width 9 height 9
click at [626, 208] on li "Delete" at bounding box center [626, 208] width 26 height 15
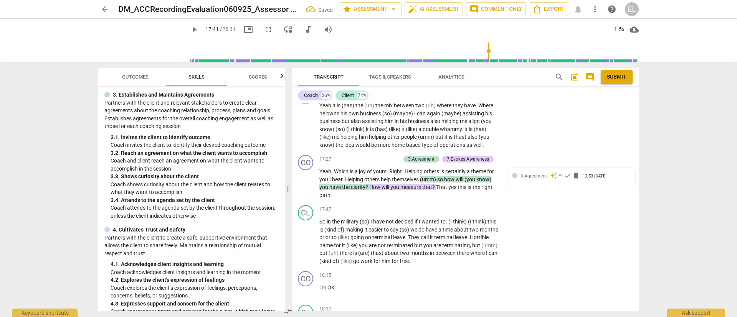
scroll to position [103, 0]
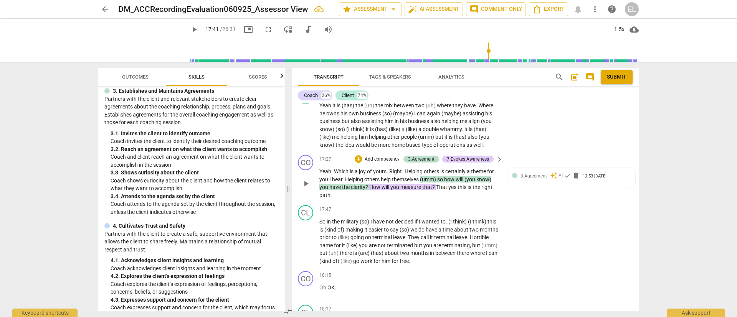
click at [383, 163] on p "Add competency" at bounding box center [382, 159] width 36 height 7
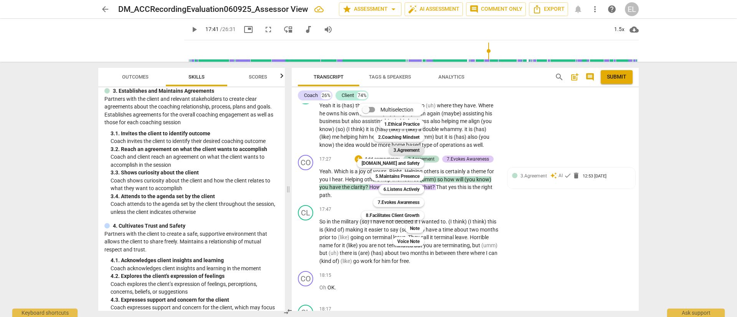
click at [400, 148] on b "3.Agreement" at bounding box center [406, 150] width 26 height 9
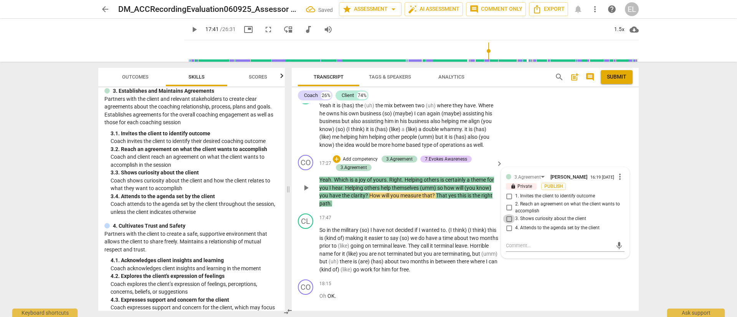
click at [507, 224] on input "3. Shows curiosity about the client" at bounding box center [509, 219] width 12 height 9
click at [509, 213] on input "2. Reach an agreement on what the client wants to accomplish" at bounding box center [509, 207] width 12 height 9
click at [576, 147] on div "CL play_arrow pause 16:56 + Add competency keyboard_arrow_right Yeah it is (has…" at bounding box center [465, 119] width 347 height 66
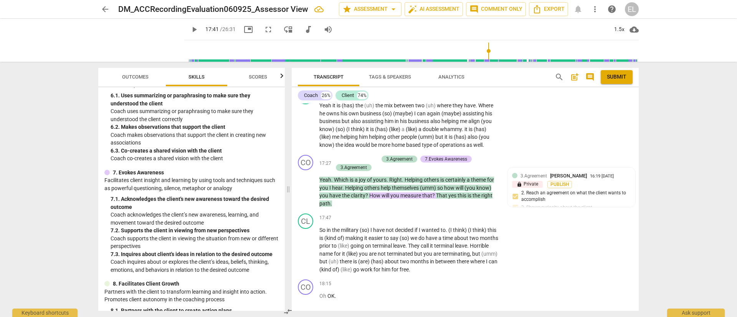
scroll to position [478, 0]
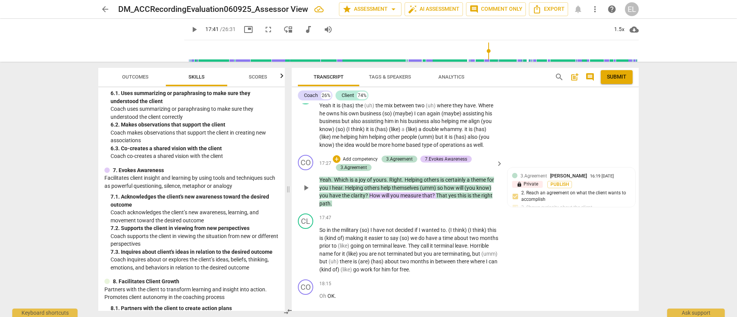
click at [363, 163] on p "Add competency" at bounding box center [360, 159] width 36 height 7
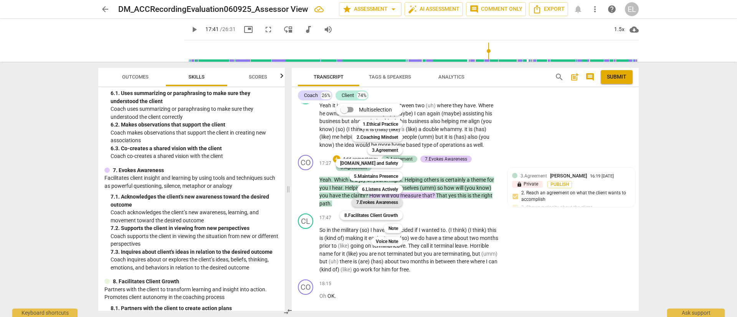
click at [371, 203] on b "7.Evokes Awareness" at bounding box center [377, 202] width 42 height 9
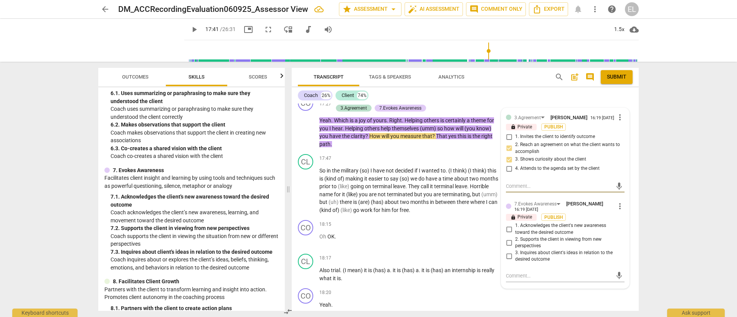
scroll to position [2435, 0]
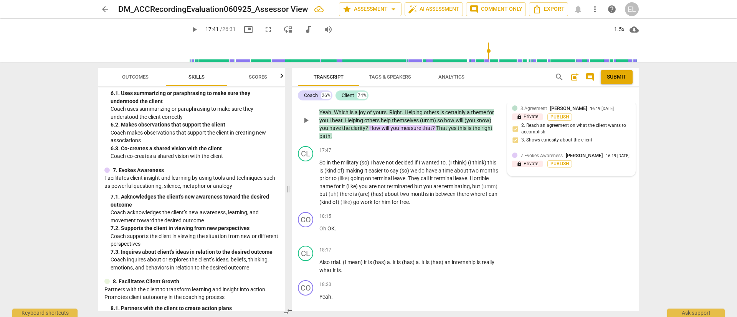
click at [590, 159] on div "7.Evokes Awareness [PERSON_NAME]" at bounding box center [562, 155] width 85 height 7
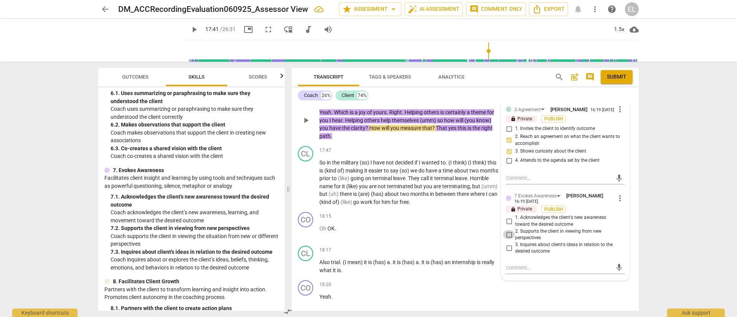
click at [505, 239] on input "2. Supports the client in viewing from new perspectives" at bounding box center [509, 234] width 12 height 9
click at [507, 239] on input "2. Supports the client in viewing from new perspectives" at bounding box center [509, 234] width 12 height 9
click at [508, 239] on input "2. Supports the client in viewing from new perspectives" at bounding box center [509, 234] width 12 height 9
click at [508, 253] on input "3. Inquires about client's ideas in relation to the desired outcome" at bounding box center [509, 248] width 12 height 9
click at [190, 28] on span "play_arrow" at bounding box center [194, 29] width 9 height 9
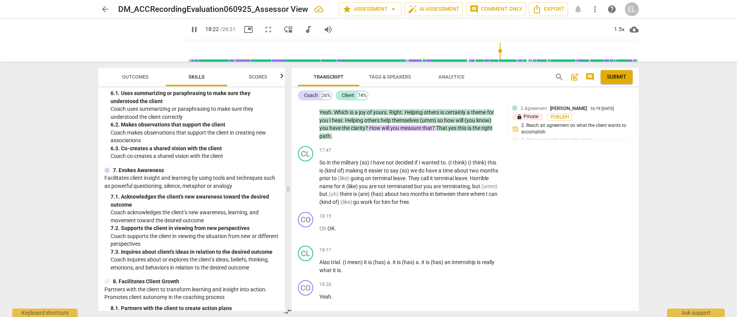
scroll to position [2674, 0]
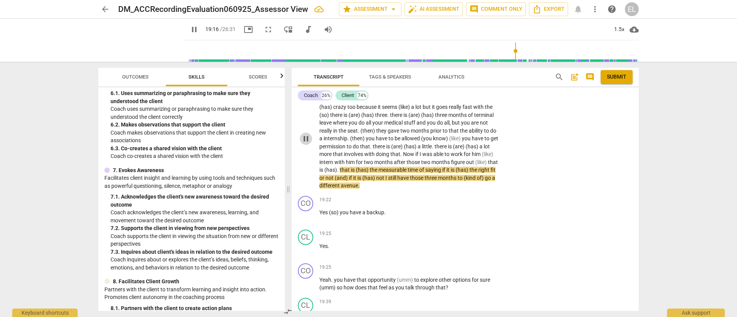
click at [307, 144] on span "pause" at bounding box center [305, 138] width 9 height 9
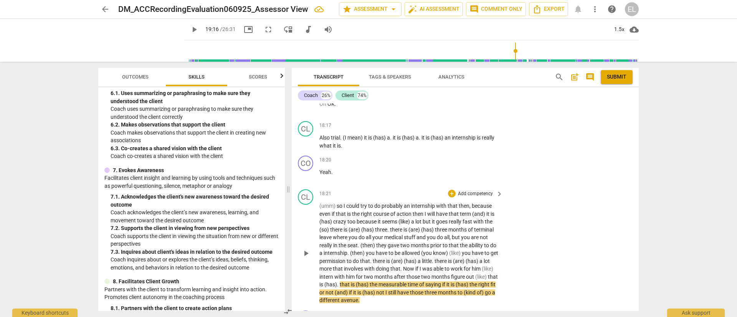
scroll to position [2567, 0]
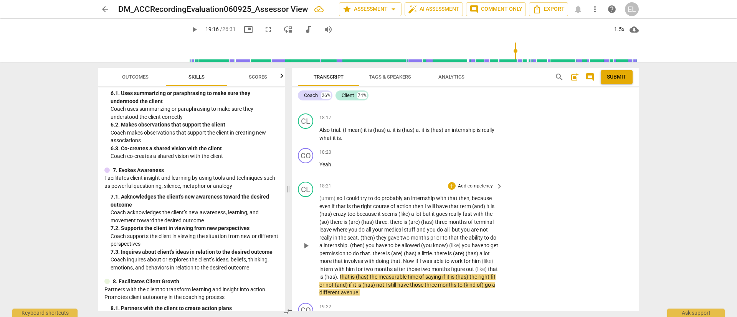
click at [480, 190] on p "Add competency" at bounding box center [475, 186] width 36 height 7
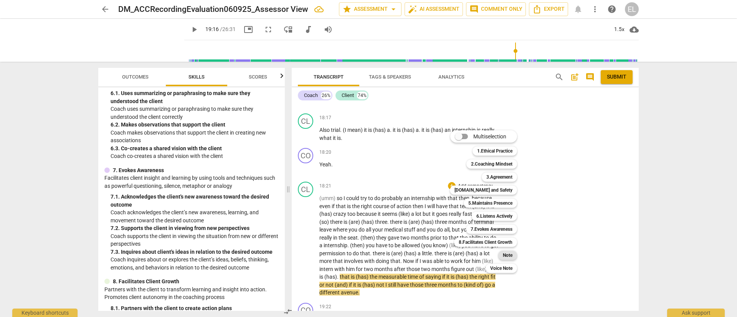
click at [510, 253] on b "Note" at bounding box center [508, 255] width 10 height 9
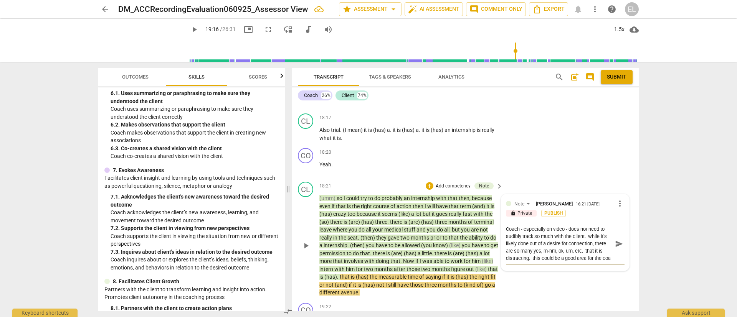
scroll to position [7, 0]
click at [532, 262] on textarea "Coach - especially on video - does not need to audibly track so much with the c…" at bounding box center [559, 244] width 106 height 36
click at [190, 32] on span "play_arrow" at bounding box center [194, 29] width 9 height 9
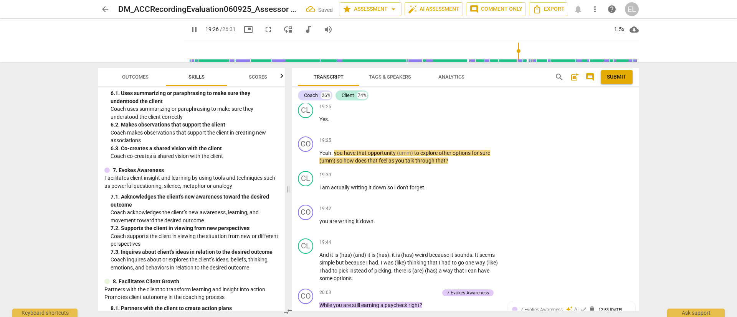
scroll to position [2802, 0]
click at [475, 144] on p "Add competency" at bounding box center [475, 140] width 36 height 7
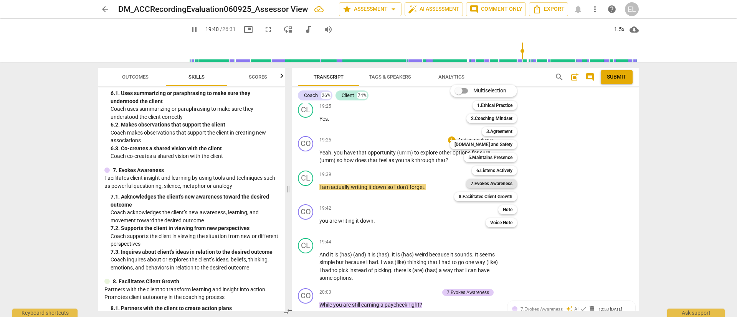
click at [494, 184] on b "7.Evokes Awareness" at bounding box center [492, 183] width 42 height 9
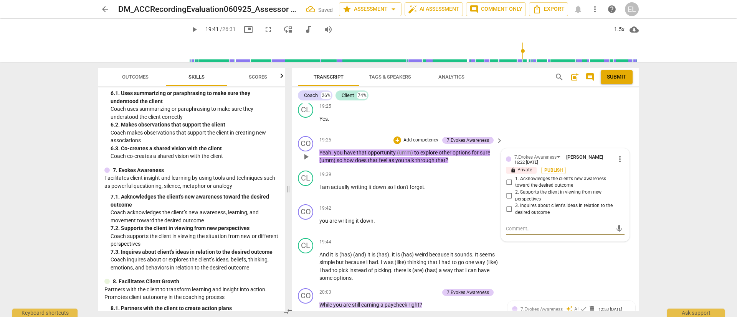
click at [507, 214] on input "3. Inquires about client's ideas in relation to the desired outcome" at bounding box center [509, 209] width 12 height 9
click at [507, 187] on input "1. Acknowledges the client's new awareness toward the desired outcome" at bounding box center [509, 182] width 12 height 9
click at [190, 26] on span "play_arrow" at bounding box center [194, 29] width 9 height 9
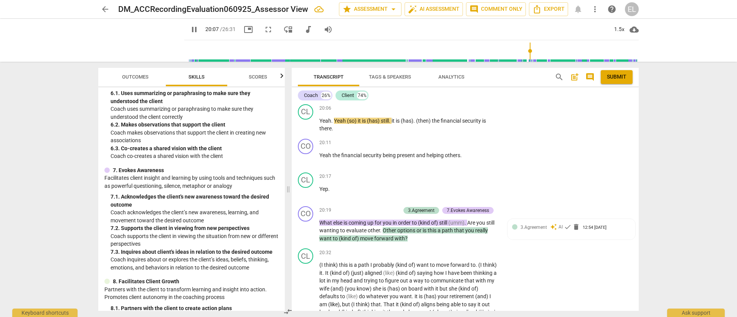
scroll to position [3036, 0]
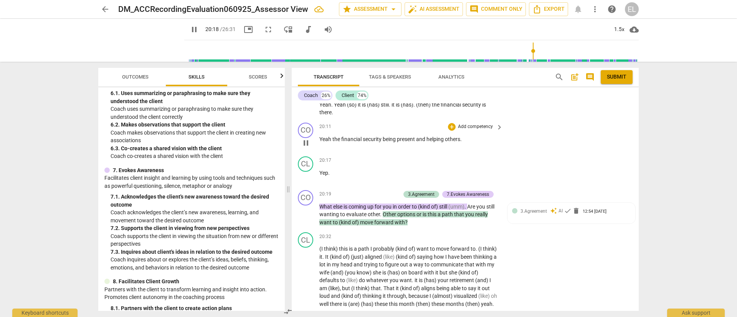
click at [458, 130] on p "Add competency" at bounding box center [475, 127] width 36 height 7
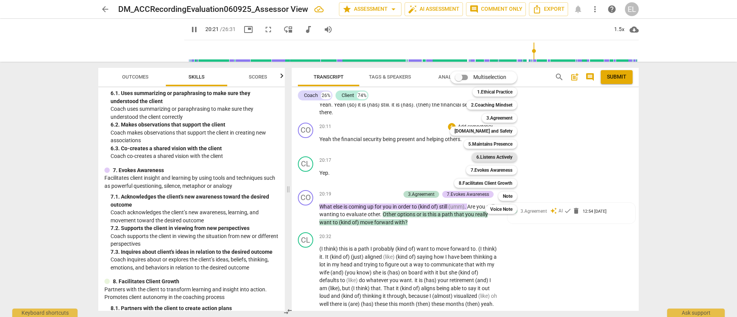
click at [484, 154] on b "6.Listens Actively" at bounding box center [494, 157] width 36 height 9
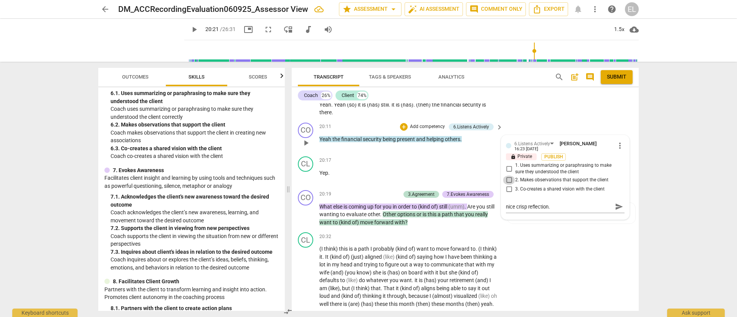
click at [510, 185] on input "2. Makes observations that support the client" at bounding box center [509, 180] width 12 height 9
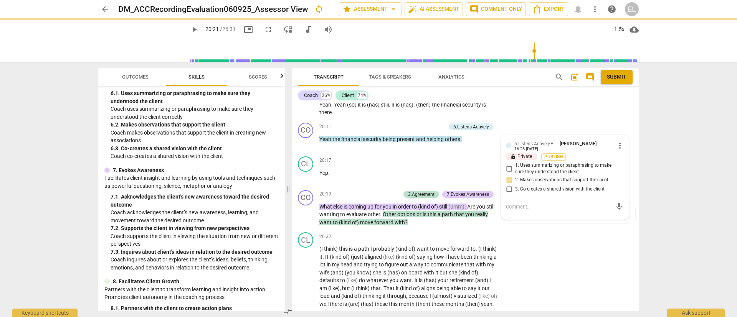
click at [190, 26] on span "play_arrow" at bounding box center [194, 29] width 9 height 9
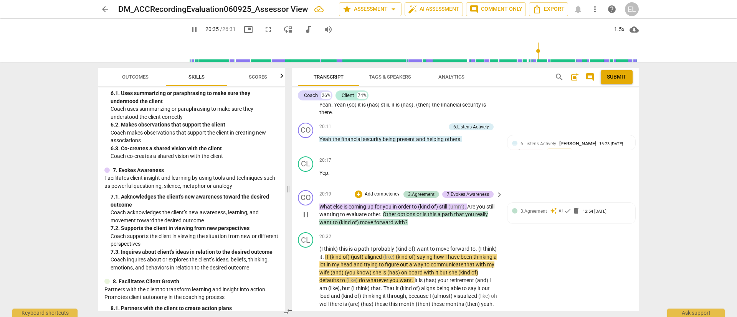
click at [380, 198] on p "Add competency" at bounding box center [382, 194] width 36 height 7
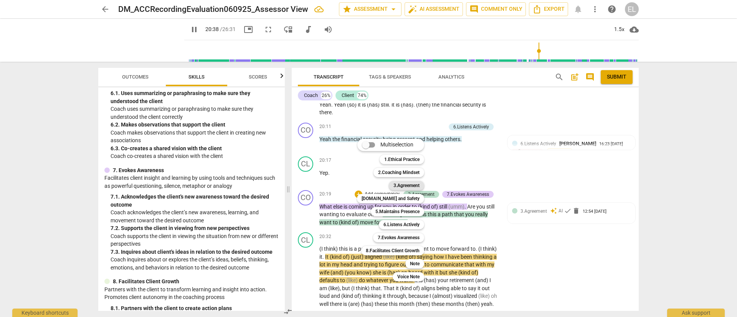
click at [410, 185] on b "3.Agreement" at bounding box center [406, 185] width 26 height 9
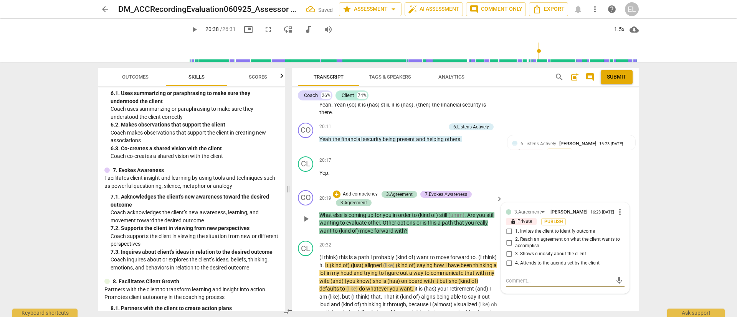
click at [509, 268] on input "4. Attends to the agenda set by the client" at bounding box center [509, 263] width 12 height 9
click at [190, 33] on span "play_arrow" at bounding box center [194, 29] width 9 height 9
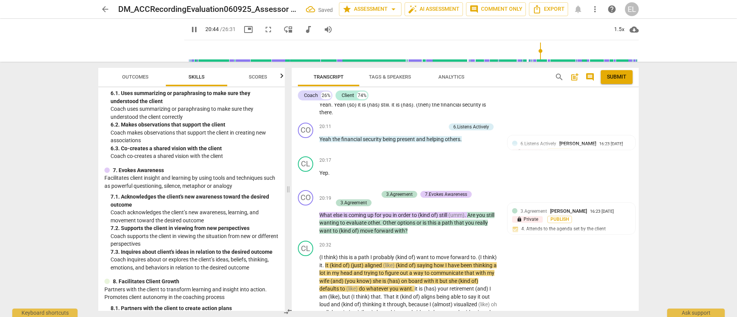
drag, startPoint x: 639, startPoint y: 256, endPoint x: 639, endPoint y: 264, distance: 8.1
click at [639, 264] on div "Transcript Tags & Speakers Analytics search post_add comment Submit Coach 26% C…" at bounding box center [467, 190] width 356 height 256
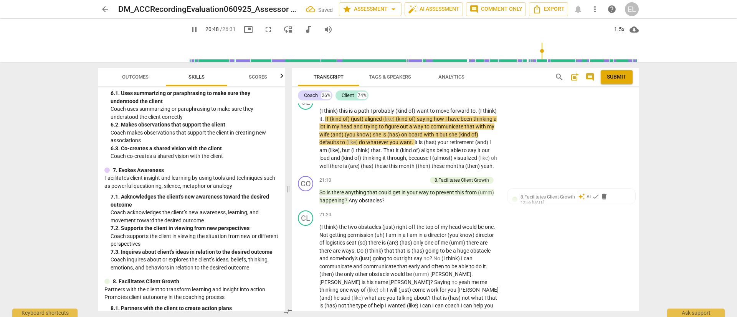
scroll to position [3183, 0]
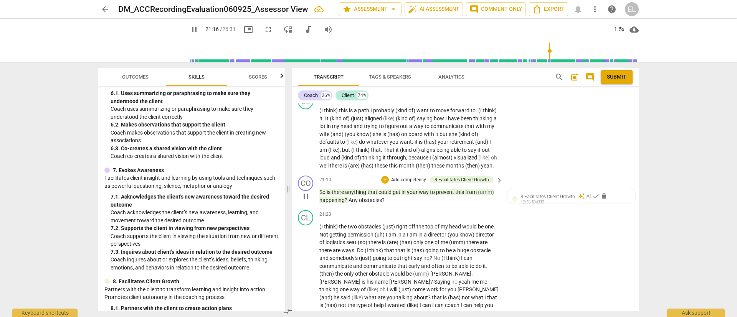
click at [397, 184] on p "Add competency" at bounding box center [408, 180] width 36 height 7
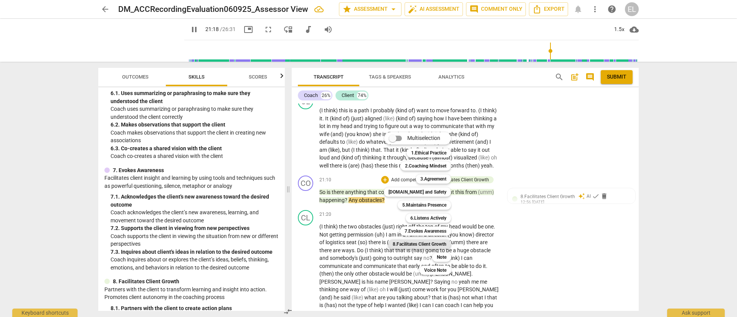
click at [415, 243] on b "8.Facilitates Client Growth" at bounding box center [420, 244] width 54 height 9
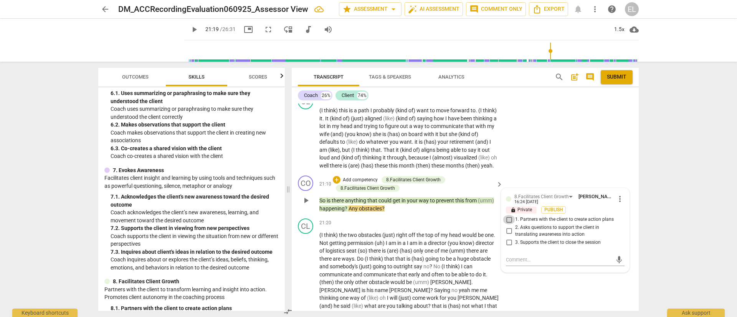
click at [507, 225] on input "1. Partners with the client to create action plans" at bounding box center [509, 219] width 12 height 9
click at [190, 30] on span "play_arrow" at bounding box center [194, 29] width 9 height 9
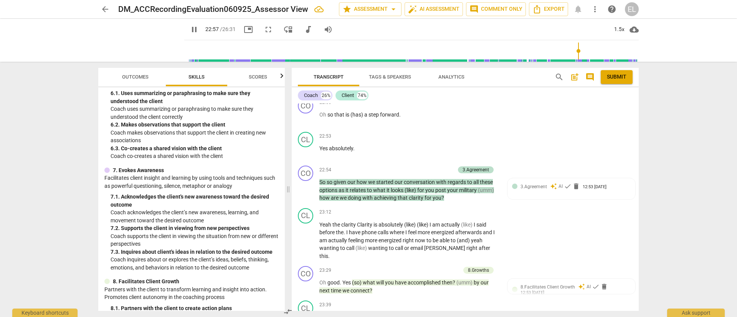
scroll to position [3487, 0]
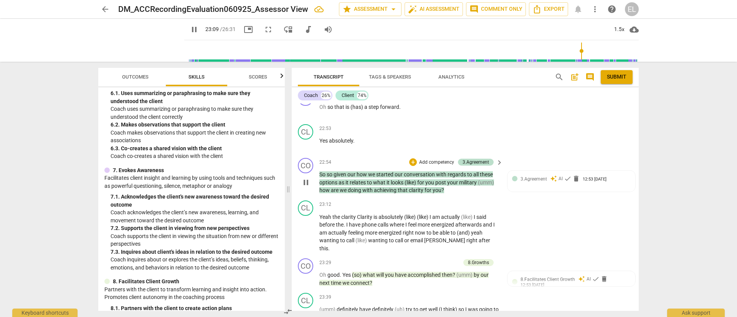
click at [428, 166] on p "Add competency" at bounding box center [436, 162] width 36 height 7
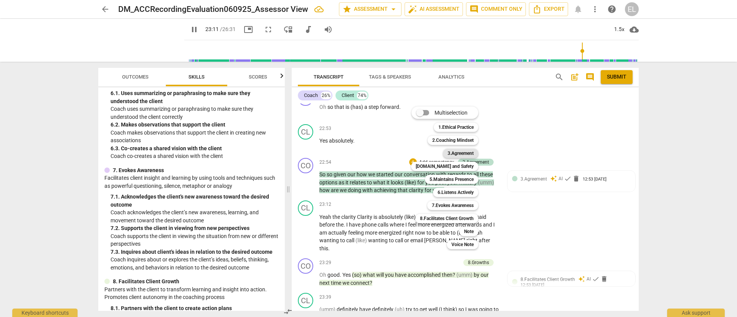
click at [469, 154] on b "3.Agreement" at bounding box center [461, 153] width 26 height 9
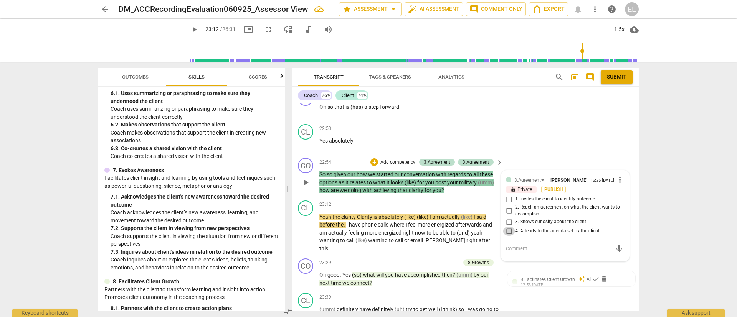
click at [509, 236] on input "4. Attends to the agenda set by the client" at bounding box center [509, 231] width 12 height 9
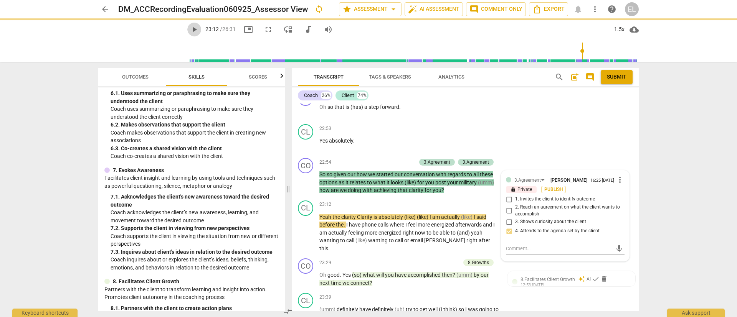
click at [190, 28] on span "play_arrow" at bounding box center [194, 29] width 9 height 9
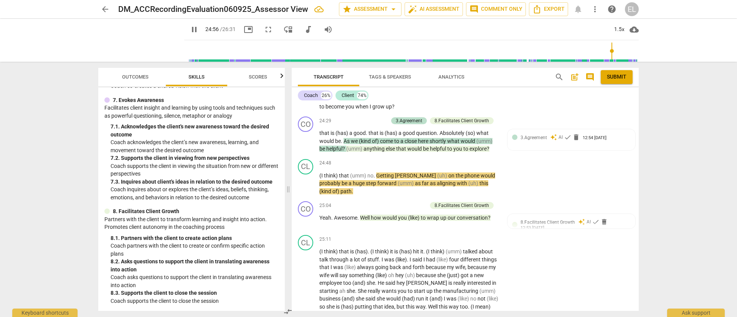
scroll to position [3699, 0]
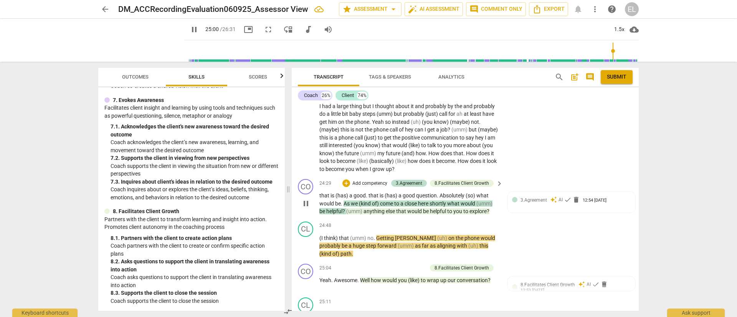
click at [368, 187] on p "Add competency" at bounding box center [370, 183] width 36 height 7
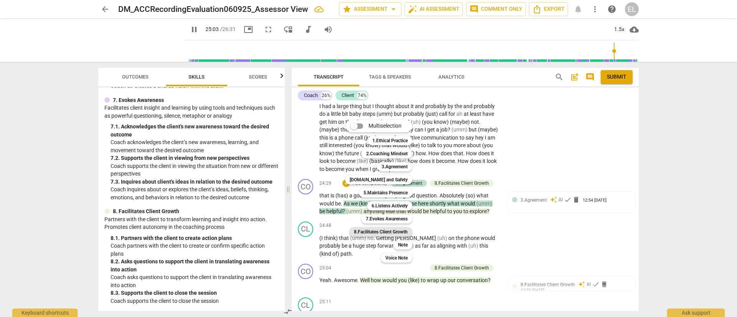
click at [387, 233] on b "8.Facilitates Client Growth" at bounding box center [381, 232] width 54 height 9
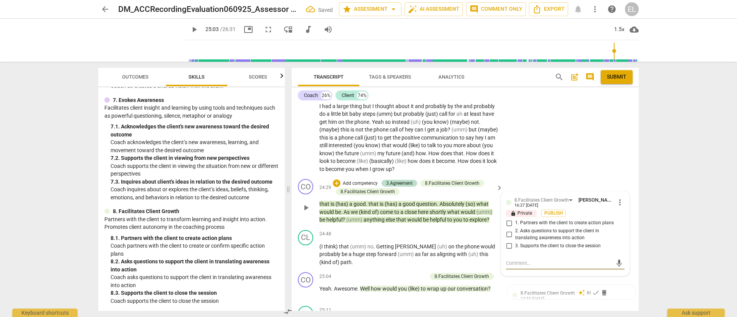
click at [507, 251] on input "3. Supports the client to close the session" at bounding box center [509, 245] width 12 height 9
click at [190, 30] on span "play_arrow" at bounding box center [194, 29] width 9 height 9
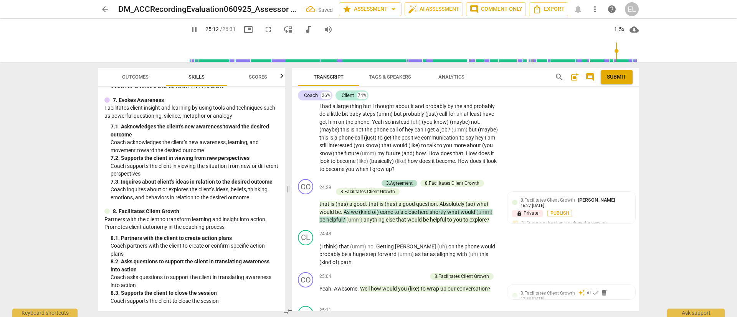
scroll to position [3923, 0]
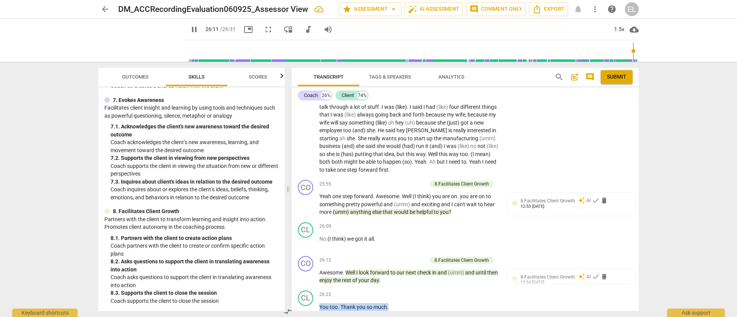
drag, startPoint x: 639, startPoint y: 299, endPoint x: 639, endPoint y: 312, distance: 13.4
click at [639, 282] on div "Transcript Tags & Speakers Analytics search post_add comment Submit Coach 26% C…" at bounding box center [467, 190] width 356 height 256
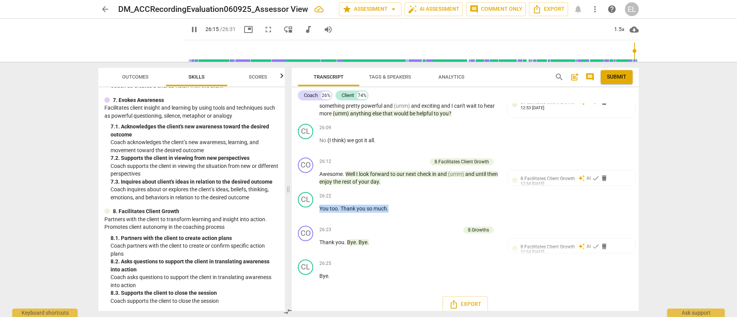
scroll to position [4037, 0]
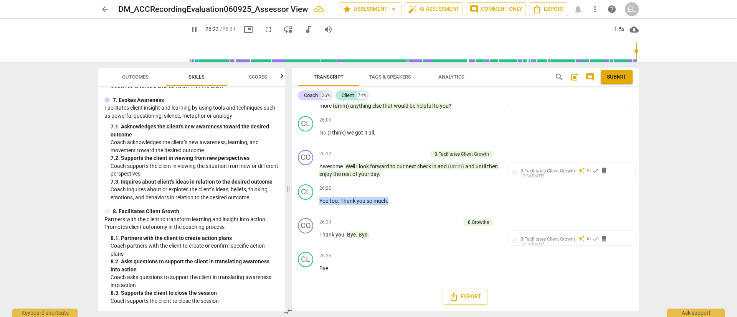
click at [573, 78] on span "post_add" at bounding box center [574, 77] width 9 height 9
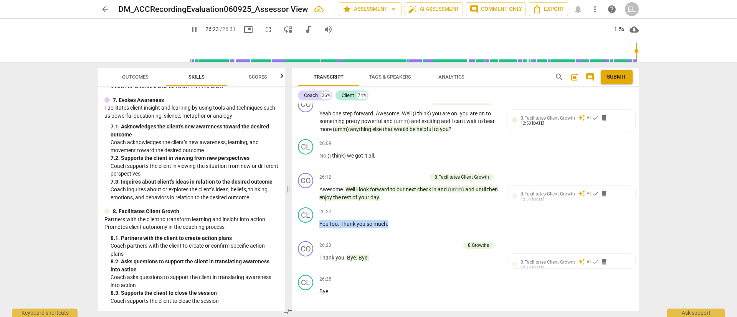
scroll to position [17, 0]
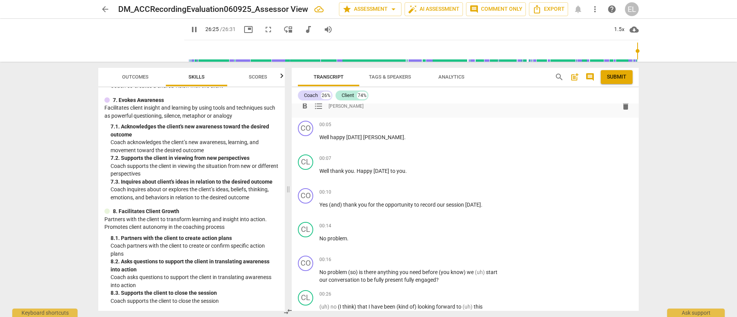
click at [530, 109] on div "format_bold format_list_bulleted [PERSON_NAME]" at bounding box center [465, 106] width 335 height 14
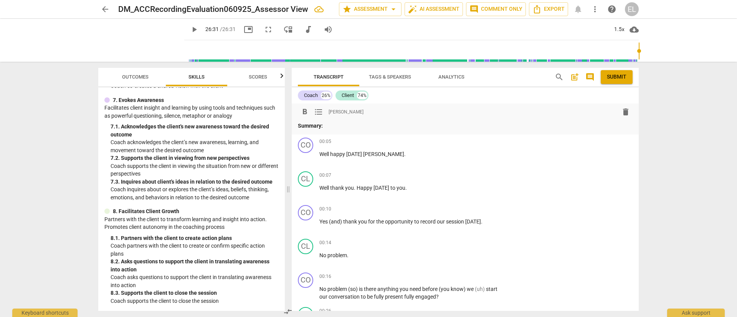
click at [517, 128] on p "Summary:" at bounding box center [465, 126] width 335 height 8
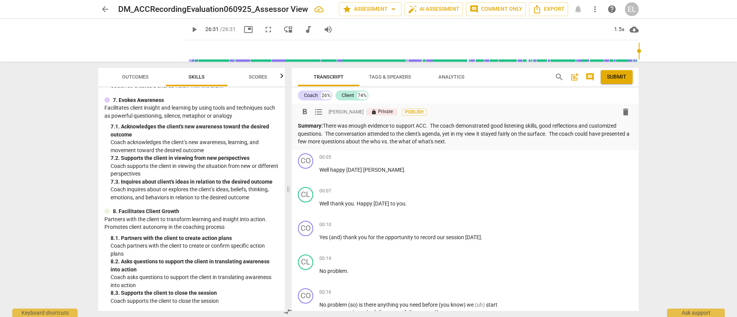
click at [550, 133] on p "Summary: There was enough evidence to support ACC. The coach demonstrated good …" at bounding box center [465, 134] width 335 height 24
click at [561, 142] on p "Summary: There was enough evidence to support ACC. The coach demonstrated good …" at bounding box center [465, 134] width 335 height 24
click at [618, 78] on span "Submit" at bounding box center [617, 77] width 20 height 8
